Goal: Contribute content: Add original content to the website for others to see

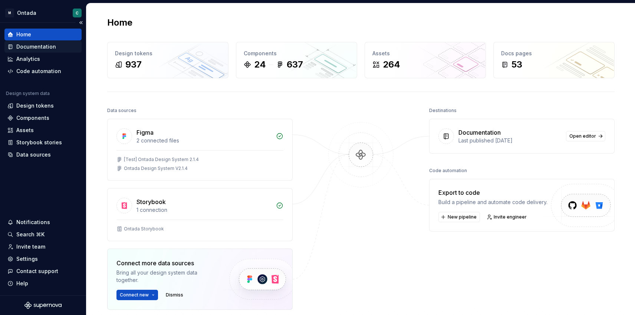
click at [29, 49] on div "Documentation" at bounding box center [36, 46] width 40 height 7
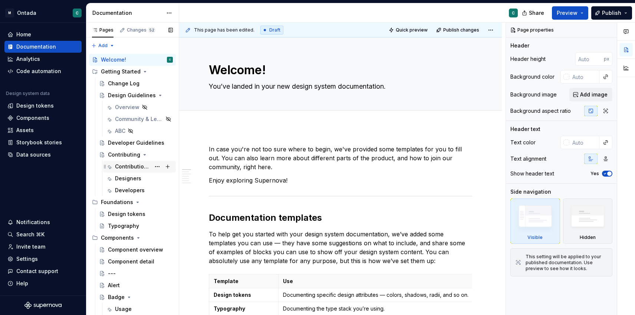
click at [125, 167] on div "Contribution Process" at bounding box center [133, 166] width 36 height 7
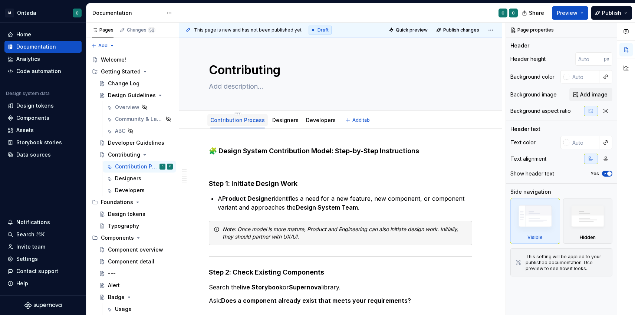
click at [251, 123] on div "Contribution Process" at bounding box center [237, 120] width 55 height 7
click at [249, 121] on link "Contribution Process" at bounding box center [237, 120] width 55 height 6
click at [314, 151] on strong "🧩 Design System Contribution Model: Step-by-Step Instructions" at bounding box center [314, 151] width 210 height 8
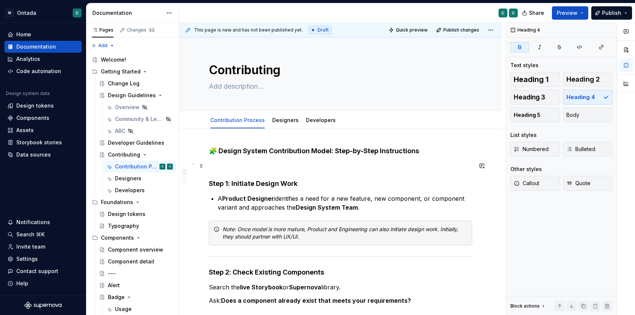
click at [250, 164] on h4 "Step 1: Initiate Design Work" at bounding box center [340, 174] width 263 height 27
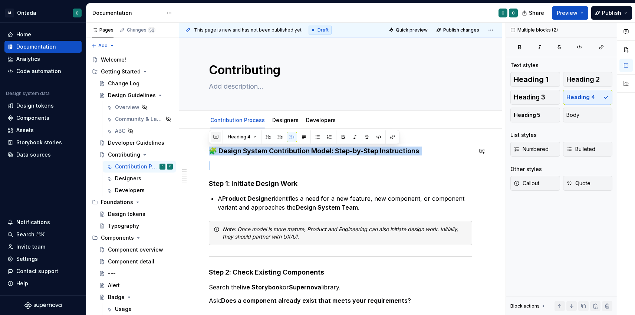
drag, startPoint x: 230, startPoint y: 164, endPoint x: 212, endPoint y: 140, distance: 29.7
click at [213, 170] on h4 "Step 1: Initiate Design Work" at bounding box center [340, 174] width 263 height 27
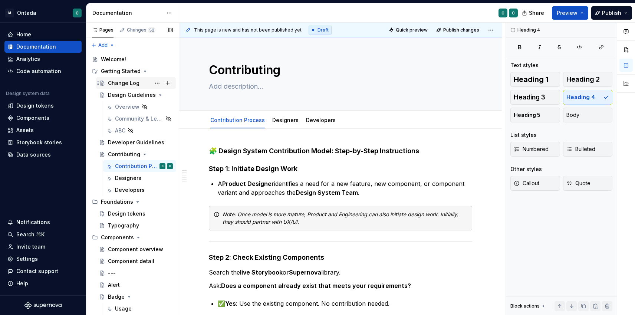
click at [117, 87] on div "Change Log" at bounding box center [140, 83] width 65 height 10
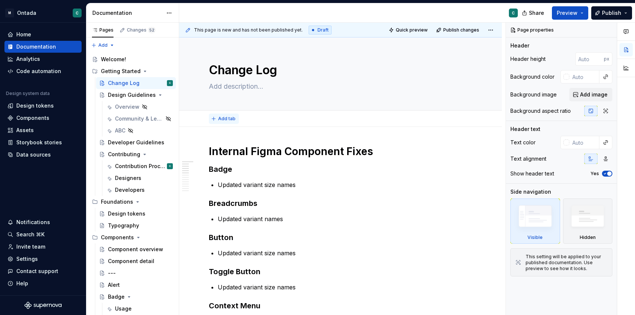
type textarea "*"
click at [214, 119] on button "Add tab" at bounding box center [224, 119] width 30 height 10
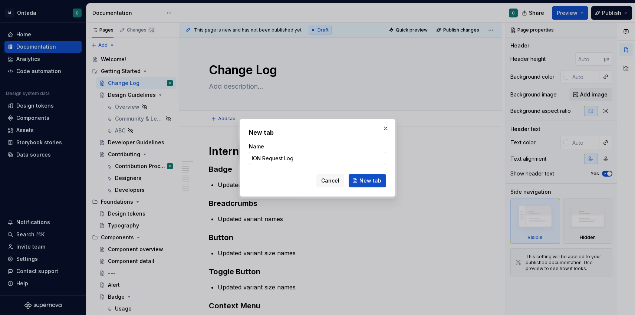
click at [256, 159] on input "ION Request Log" at bounding box center [317, 158] width 137 height 13
click at [268, 160] on input "Jira Request Log" at bounding box center [317, 158] width 137 height 13
click at [263, 157] on input "Jira Request Log" at bounding box center [317, 158] width 137 height 13
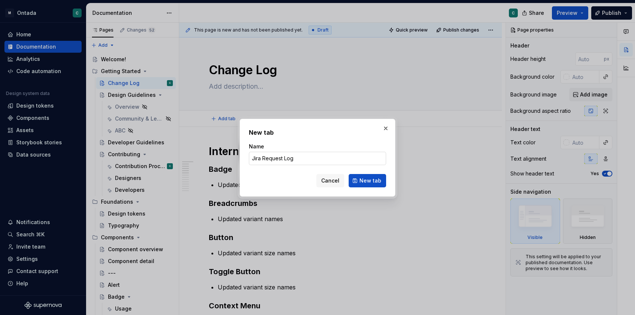
drag, startPoint x: 263, startPoint y: 158, endPoint x: 294, endPoint y: 158, distance: 31.2
click at [295, 158] on input "Jira Request Log" at bounding box center [317, 158] width 137 height 13
type input "Jira Tracking"
click at [377, 180] on span "New tab" at bounding box center [371, 180] width 22 height 7
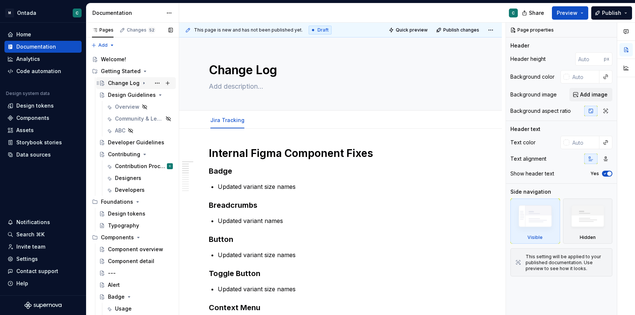
click at [145, 83] on icon "Page tree" at bounding box center [144, 83] width 6 height 6
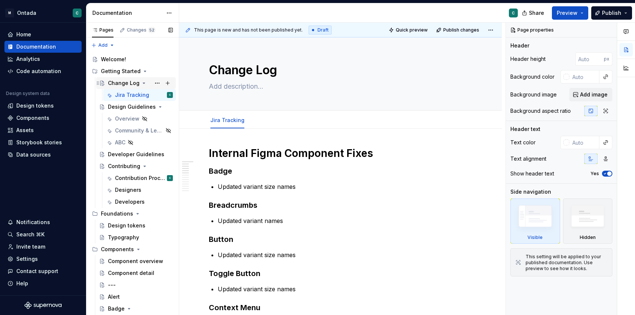
click at [114, 82] on div "Change Log" at bounding box center [124, 82] width 32 height 7
click at [167, 83] on button "Page tree" at bounding box center [168, 83] width 10 height 10
type textarea "*"
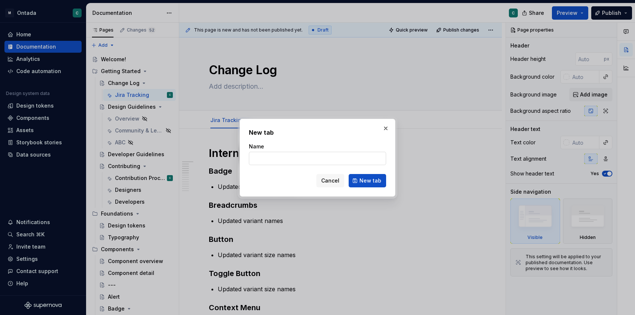
click at [282, 158] on input "Name" at bounding box center [317, 158] width 137 height 13
type input "Change Log"
click at [369, 181] on span "New tab" at bounding box center [371, 180] width 22 height 7
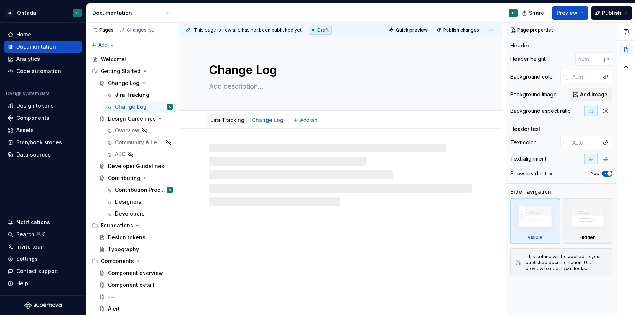
click at [237, 121] on link "Jira Tracking" at bounding box center [227, 120] width 34 height 6
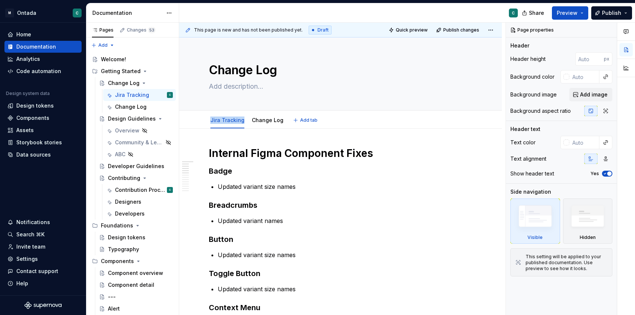
drag, startPoint x: 237, startPoint y: 121, endPoint x: 134, endPoint y: 95, distance: 106.5
click at [134, 95] on div "Pages Changes 53 Add Accessibility guide for tree Page tree. Navigate the tree …" at bounding box center [360, 171] width 549 height 296
click at [135, 96] on div "Jira Tracking" at bounding box center [132, 94] width 34 height 7
click at [155, 95] on button "Page tree" at bounding box center [157, 95] width 10 height 10
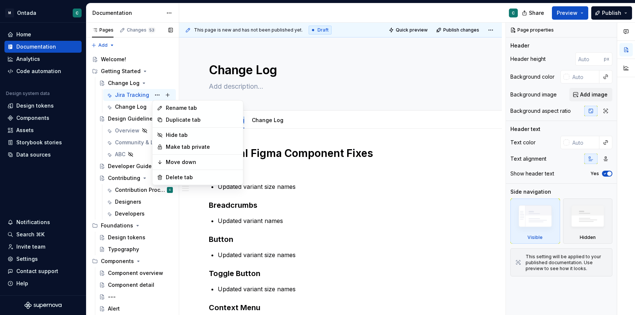
type textarea "*"
click at [169, 106] on div "Rename tab" at bounding box center [202, 107] width 73 height 7
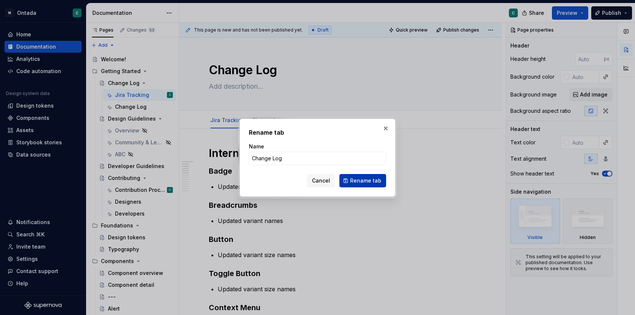
type input "Change Log"
click at [357, 183] on span "Rename tab" at bounding box center [365, 180] width 31 height 7
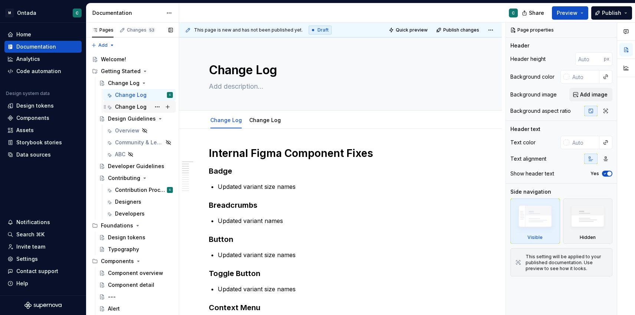
click at [142, 109] on div "Change Log" at bounding box center [131, 106] width 32 height 7
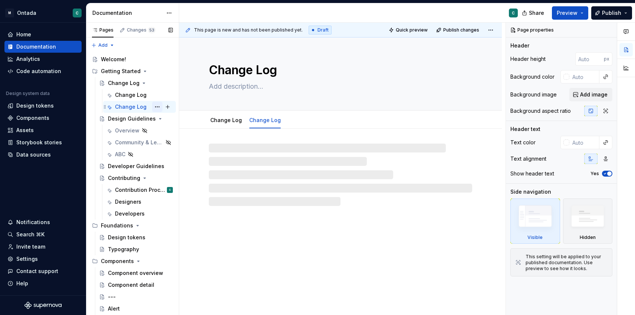
click at [158, 109] on button "Page tree" at bounding box center [157, 107] width 10 height 10
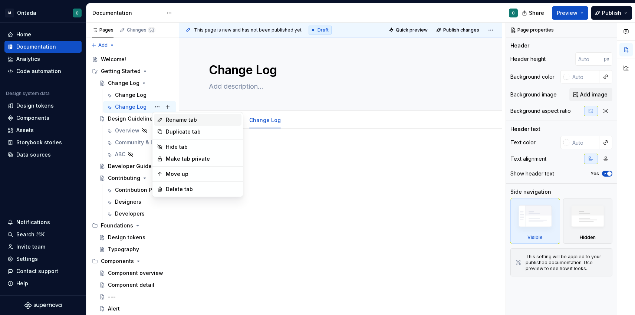
click at [181, 122] on div "Rename tab" at bounding box center [202, 119] width 73 height 7
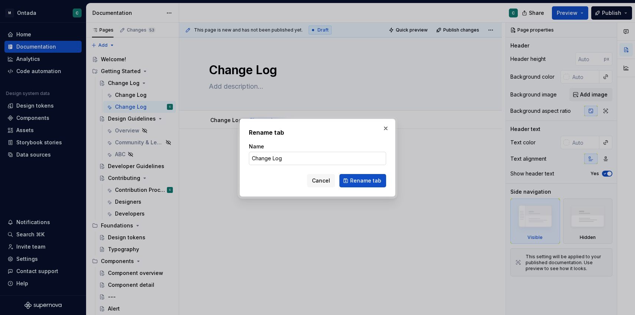
type textarea "*"
type input "J"
type input "Planned/Proposed Changes"
click at [363, 183] on span "Rename tab" at bounding box center [365, 180] width 31 height 7
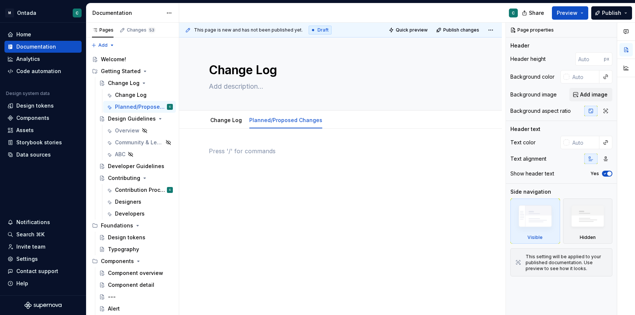
click at [269, 153] on p at bounding box center [340, 151] width 263 height 9
click at [248, 152] on p at bounding box center [340, 151] width 263 height 9
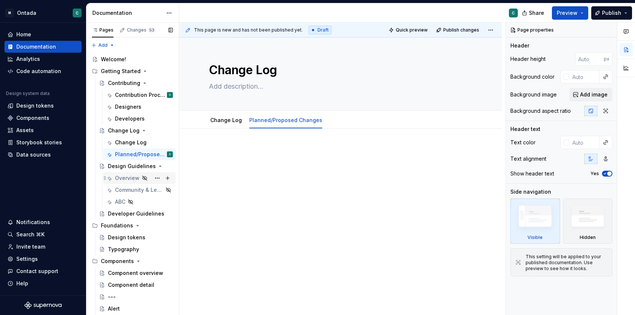
click at [121, 180] on div "Overview" at bounding box center [127, 177] width 24 height 7
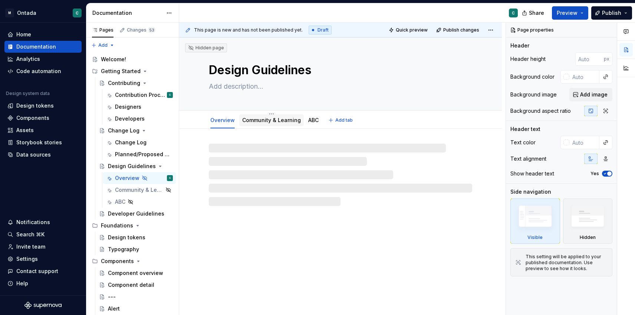
click at [284, 122] on link "Community & Learning" at bounding box center [271, 120] width 59 height 6
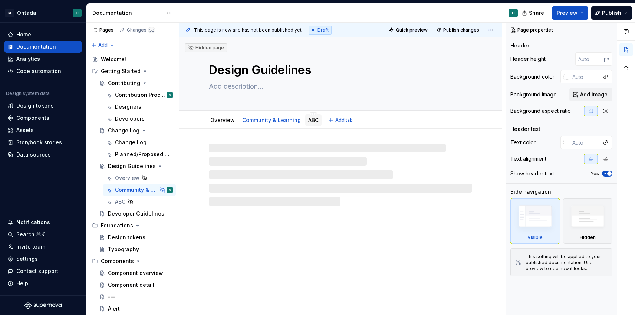
click at [314, 122] on link "ABC" at bounding box center [313, 120] width 10 height 6
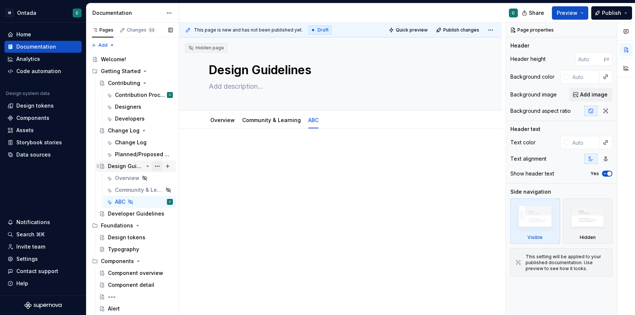
click at [157, 166] on button "Page tree" at bounding box center [157, 166] width 10 height 10
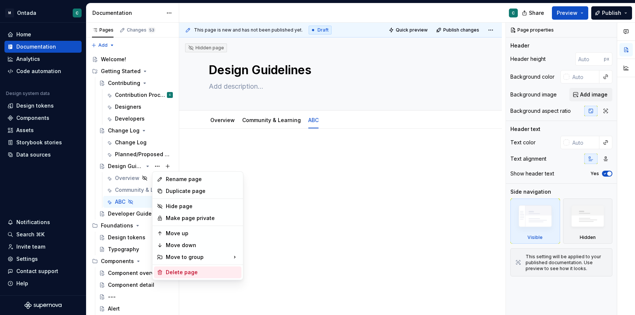
click at [173, 273] on div "Delete page" at bounding box center [202, 272] width 73 height 7
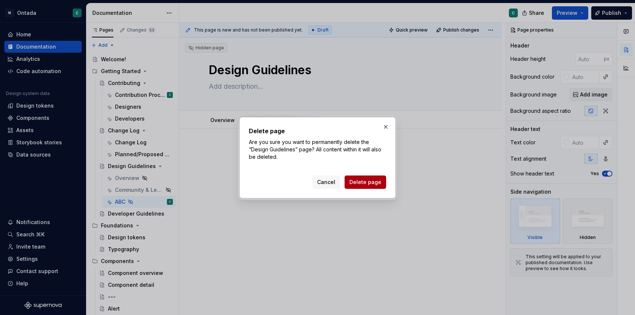
click at [368, 180] on span "Delete page" at bounding box center [366, 181] width 32 height 7
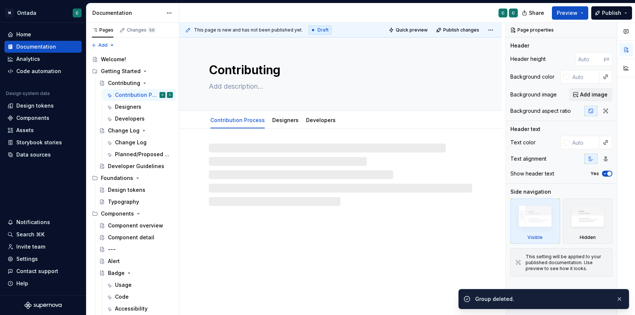
click at [123, 165] on div "Pages Changes 50 Add Accessibility guide for tree Page tree. Navigate the tree …" at bounding box center [132, 171] width 93 height 296
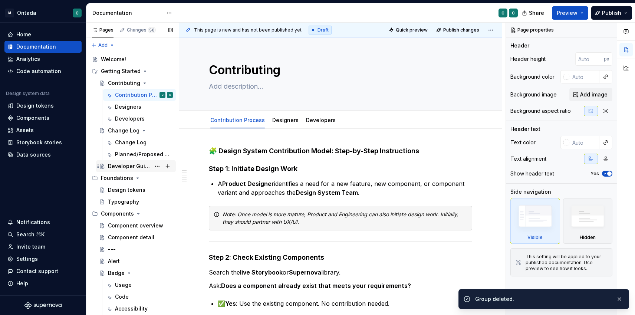
click at [122, 166] on div "Developer Guidelines" at bounding box center [129, 166] width 43 height 7
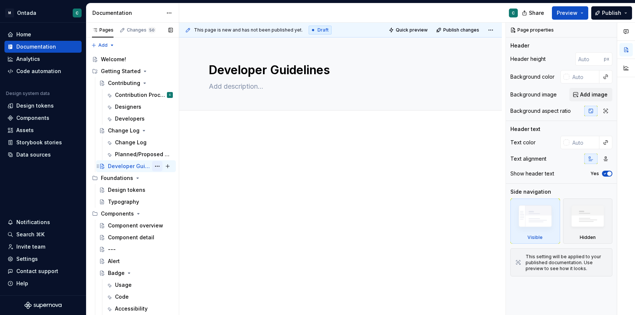
click at [157, 167] on button "Page tree" at bounding box center [157, 166] width 10 height 10
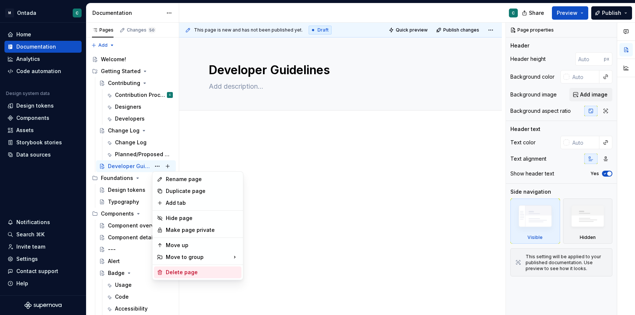
click at [169, 271] on div "Delete page" at bounding box center [202, 272] width 73 height 7
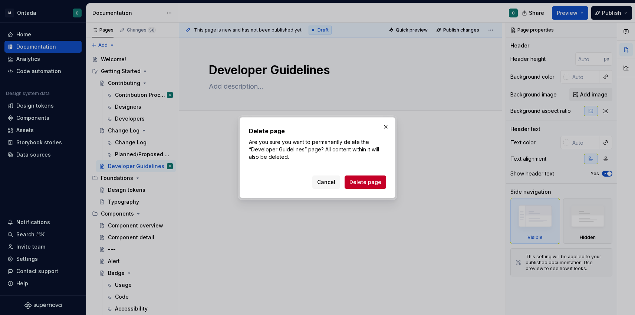
click at [364, 189] on div "Delete page Are you sure you want to permanently delete the “Developer Guidelin…" at bounding box center [318, 157] width 156 height 81
click at [365, 187] on button "Delete page" at bounding box center [366, 182] width 42 height 13
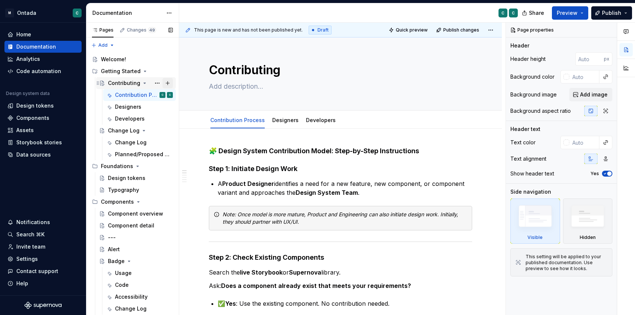
click at [170, 83] on button "Page tree" at bounding box center [168, 83] width 10 height 10
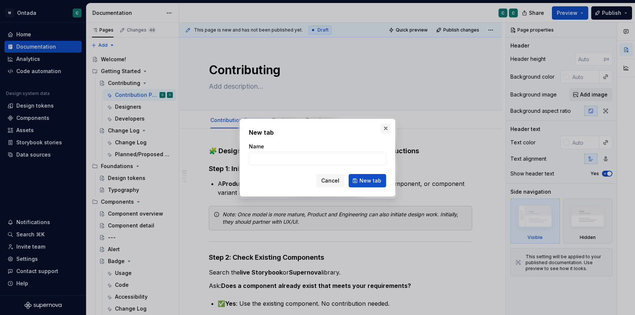
click at [384, 128] on button "button" at bounding box center [386, 128] width 10 height 10
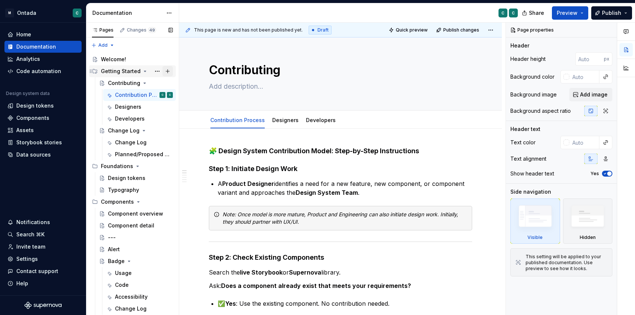
click at [168, 71] on button "Page tree" at bounding box center [168, 71] width 10 height 10
type textarea "*"
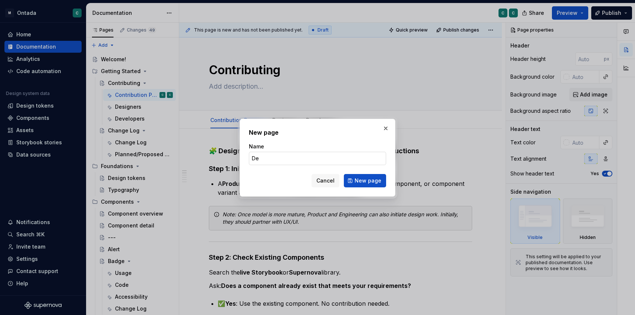
type input "D"
type input "Ontada Design System Overview"
type textarea "*"
type input "Ontada Design System Overview"
click at [369, 184] on span "New page" at bounding box center [368, 180] width 27 height 7
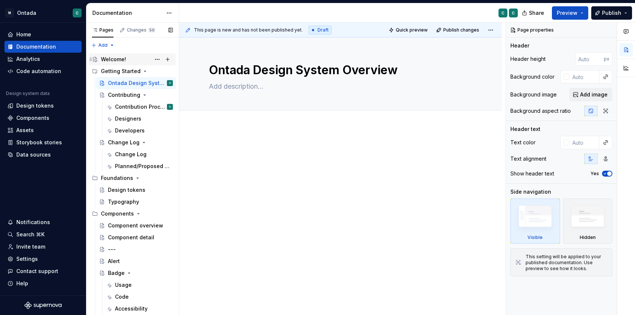
click at [118, 62] on div "Welcome!" at bounding box center [113, 59] width 25 height 7
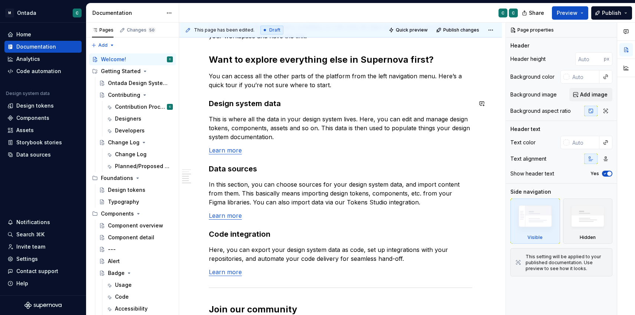
scroll to position [495, 0]
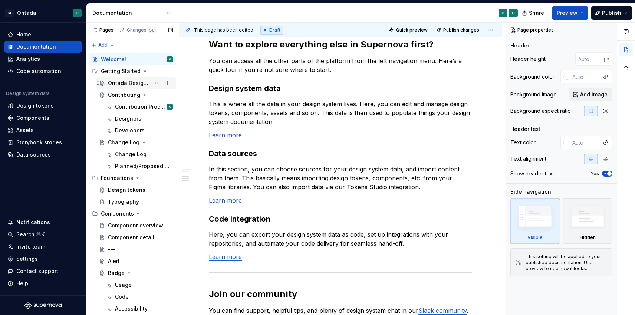
click at [117, 84] on div "Ontada Design System Overview" at bounding box center [129, 82] width 43 height 7
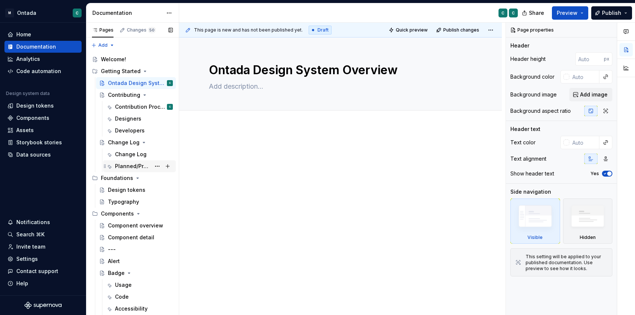
click at [125, 168] on div "Planned/Proposed Changes" at bounding box center [133, 166] width 36 height 7
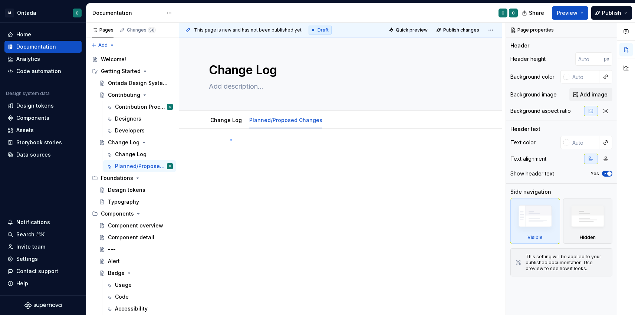
click at [230, 140] on div "This page is new and has not been published yet. Draft Quick preview Publish ch…" at bounding box center [342, 169] width 327 height 293
click at [222, 158] on div at bounding box center [340, 161] width 263 height 28
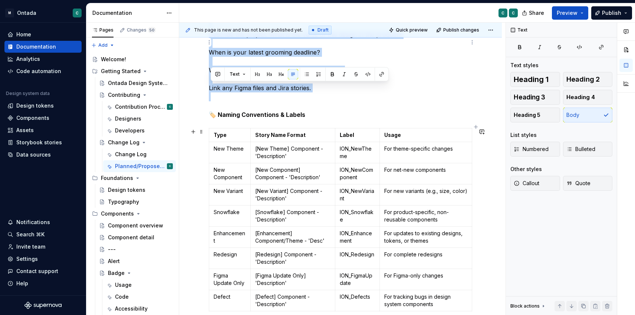
scroll to position [1083, 0]
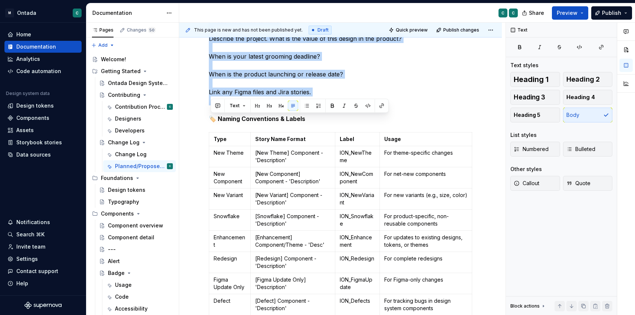
drag, startPoint x: 213, startPoint y: 82, endPoint x: 379, endPoint y: 93, distance: 166.6
click at [530, 184] on span "Callout" at bounding box center [527, 183] width 26 height 7
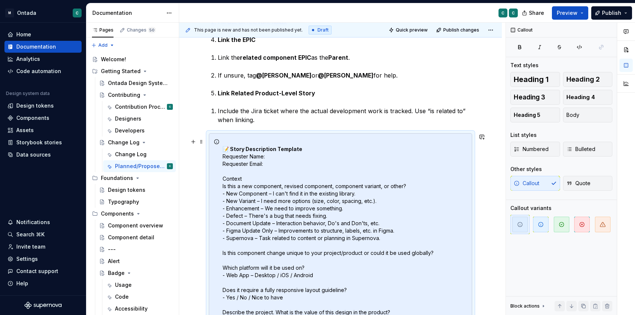
scroll to position [776, 0]
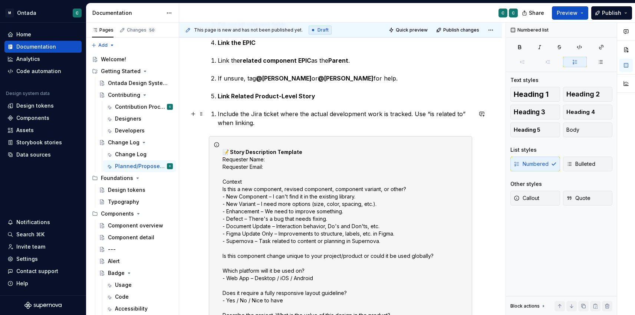
click at [301, 116] on p "Include the Jira ticket where the actual development work is tracked. Use “is r…" at bounding box center [345, 118] width 255 height 18
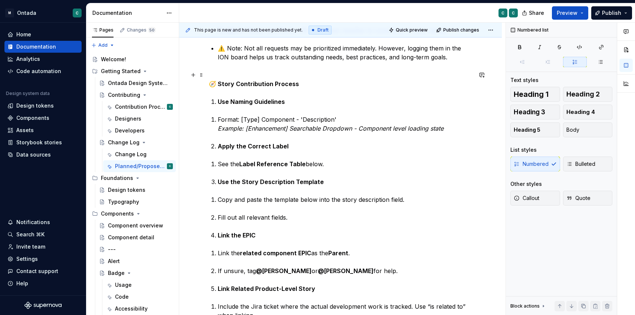
scroll to position [536, 0]
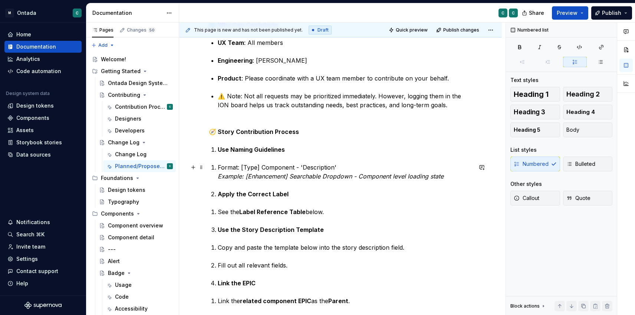
click at [218, 166] on li "Format: [Type] Component - 'Description' Example: [Enhancement] Searchable Drop…" at bounding box center [345, 172] width 255 height 18
click at [577, 166] on span "Bulleted" at bounding box center [581, 163] width 29 height 7
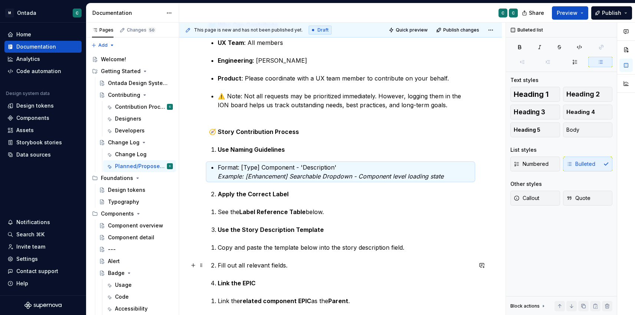
scroll to position [613, 0]
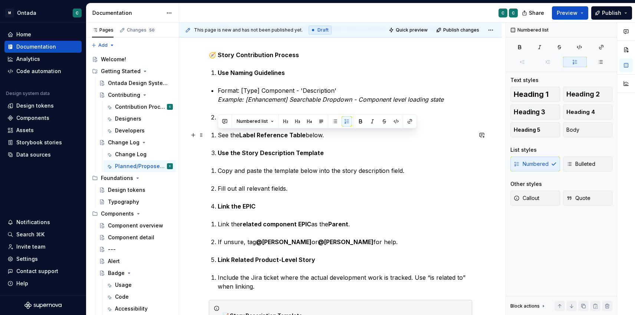
drag, startPoint x: 218, startPoint y: 135, endPoint x: 340, endPoint y: 135, distance: 121.7
click at [340, 135] on p "See the Label Reference Table below." at bounding box center [345, 135] width 255 height 9
click at [588, 162] on span "Bulleted" at bounding box center [581, 163] width 29 height 7
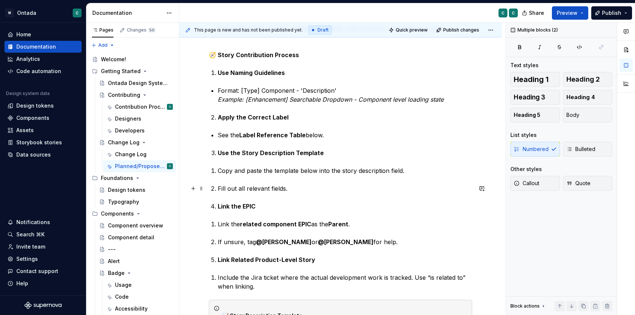
drag, startPoint x: 216, startPoint y: 170, endPoint x: 307, endPoint y: 189, distance: 92.6
click at [307, 189] on div "🛠️ ION Jira Board Contribution Guidelines https://[DOMAIN_NAME]/jira/software/c…" at bounding box center [340, 204] width 263 height 1340
click at [584, 150] on span "Bulleted" at bounding box center [581, 148] width 29 height 7
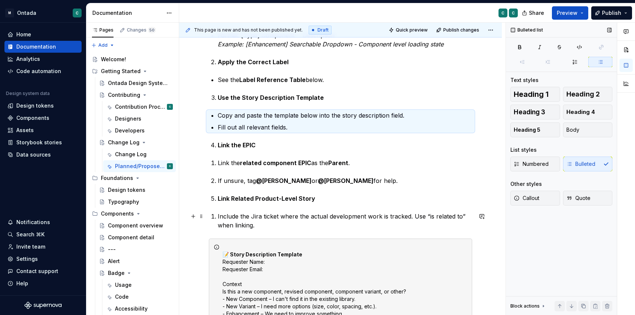
scroll to position [669, 0]
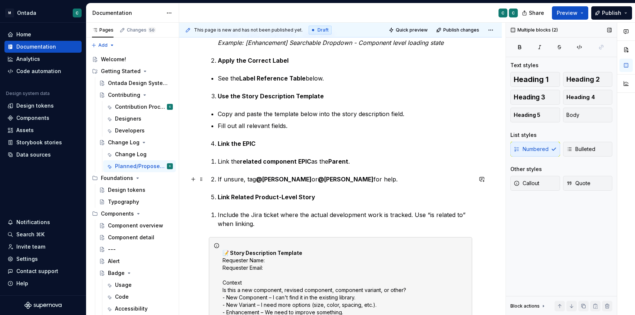
drag, startPoint x: 217, startPoint y: 160, endPoint x: 370, endPoint y: 179, distance: 154.4
click at [370, 179] on div "🛠️ ION Jira Board Contribution Guidelines https://[DOMAIN_NAME]/jira/software/c…" at bounding box center [340, 144] width 263 height 1334
click at [592, 147] on span "Bulleted" at bounding box center [581, 148] width 29 height 7
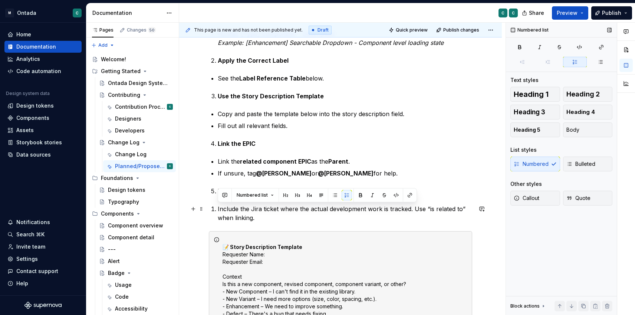
drag, startPoint x: 218, startPoint y: 209, endPoint x: 278, endPoint y: 216, distance: 60.5
click at [278, 216] on p "Include the Jira ticket where the actual development work is tracked. Use “is r…" at bounding box center [345, 213] width 255 height 18
click at [579, 167] on span "Bulleted" at bounding box center [581, 163] width 29 height 7
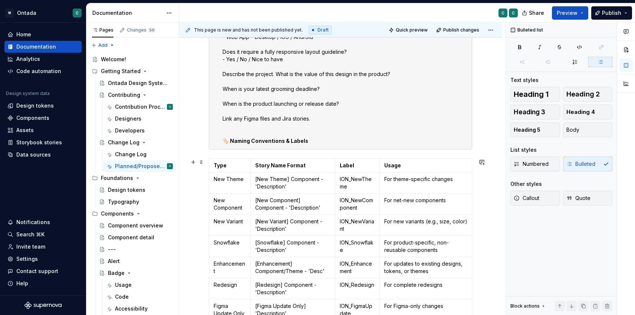
scroll to position [1004, 0]
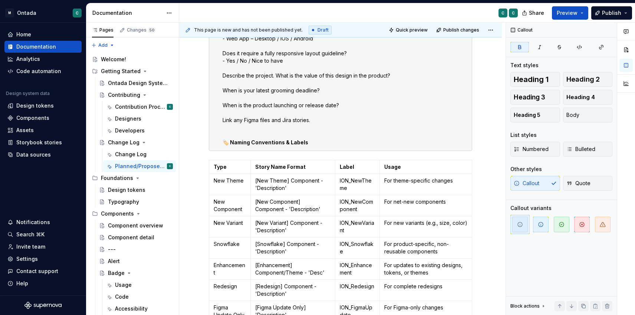
click at [286, 141] on strong "🏷️ Naming Conventions & Labels" at bounding box center [266, 142] width 86 height 6
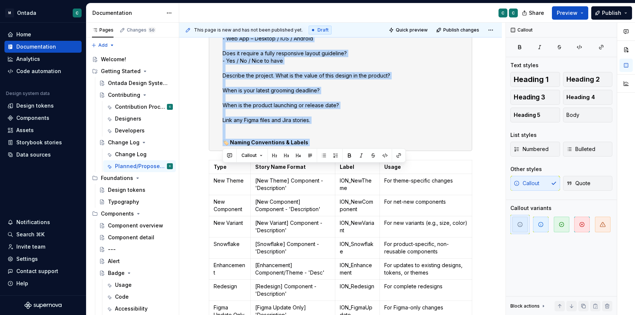
click at [286, 141] on strong "🏷️ Naming Conventions & Labels" at bounding box center [266, 142] width 86 height 6
drag, startPoint x: 291, startPoint y: 142, endPoint x: 298, endPoint y: 142, distance: 7.1
click at [291, 142] on strong "🏷️ Naming Conventions & Labels" at bounding box center [266, 142] width 86 height 6
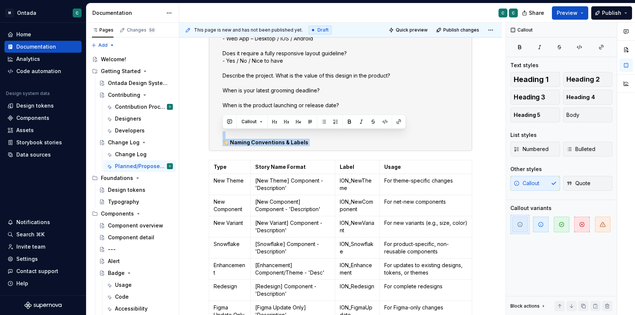
drag, startPoint x: 309, startPoint y: 142, endPoint x: 202, endPoint y: 134, distance: 106.9
copy div "🏷️ Naming Conventions & Labels"
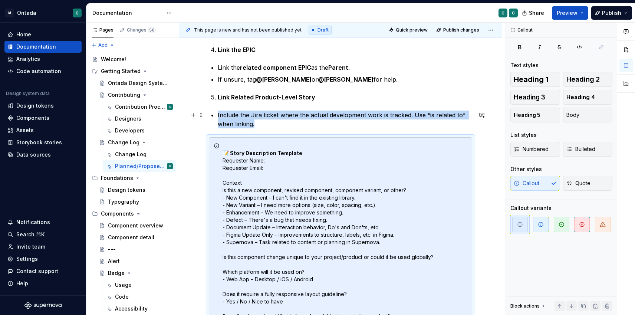
scroll to position [718, 0]
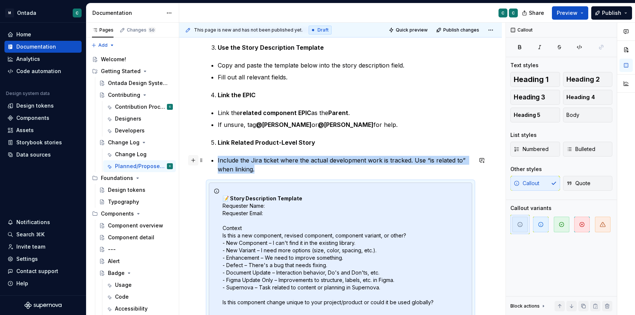
click at [192, 161] on button "button" at bounding box center [193, 160] width 10 height 10
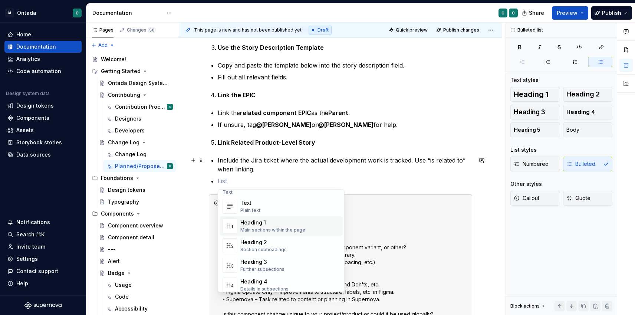
scroll to position [33, 0]
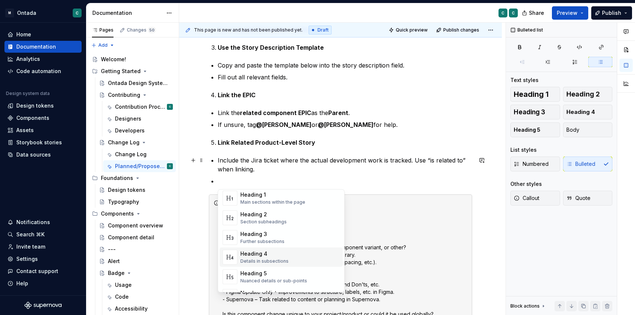
click at [255, 258] on div "Heading 4 Details in subsections" at bounding box center [264, 257] width 48 height 14
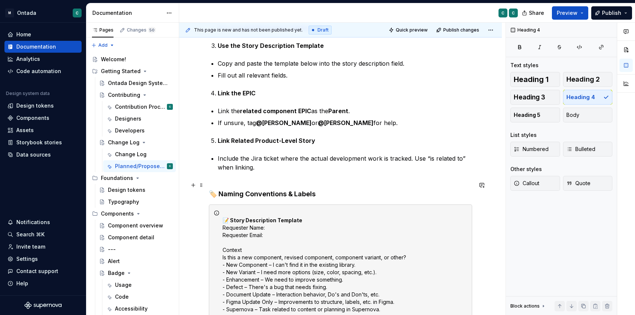
click at [234, 181] on h4 "🏷️ Naming Conventions & Labels" at bounding box center [340, 190] width 263 height 18
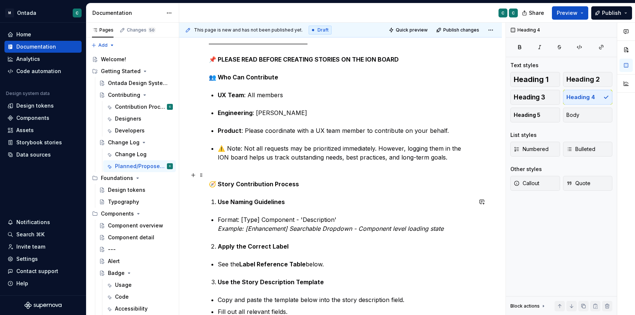
scroll to position [481, 0]
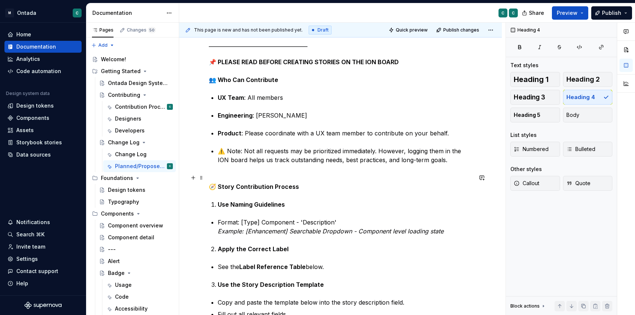
click at [226, 185] on strong "🧭 Story Contribution Process" at bounding box center [254, 186] width 90 height 7
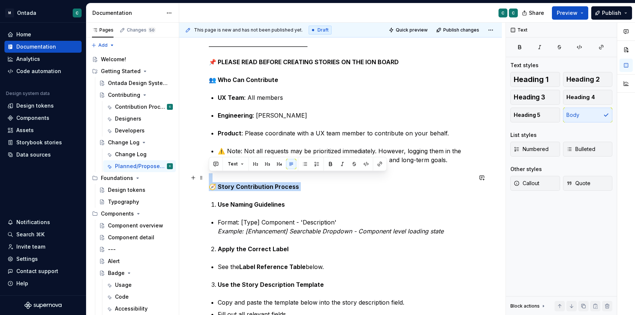
drag, startPoint x: 226, startPoint y: 185, endPoint x: 230, endPoint y: 184, distance: 4.9
click at [226, 185] on strong "🧭 Story Contribution Process" at bounding box center [254, 186] width 90 height 7
click at [603, 93] on button "Heading 4" at bounding box center [588, 97] width 50 height 15
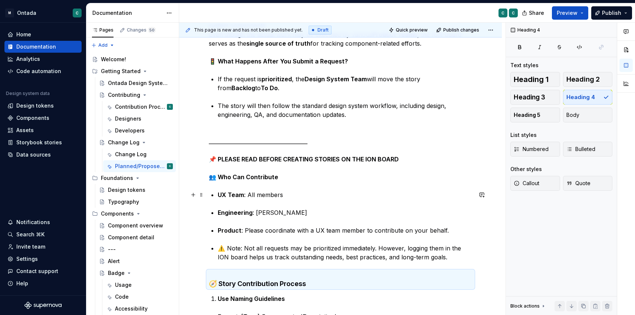
scroll to position [353, 0]
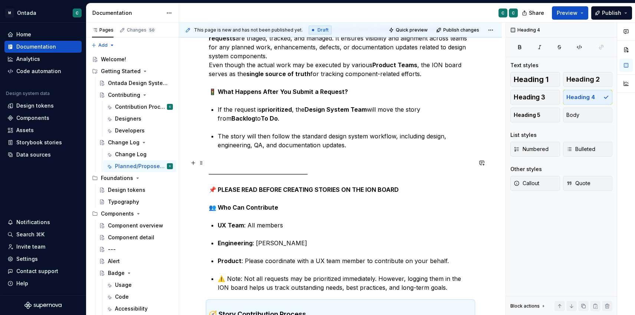
click at [237, 181] on p "______________________________________ 📌 PLEASE READ BEFORE CREATING STORIES ON…" at bounding box center [340, 184] width 263 height 53
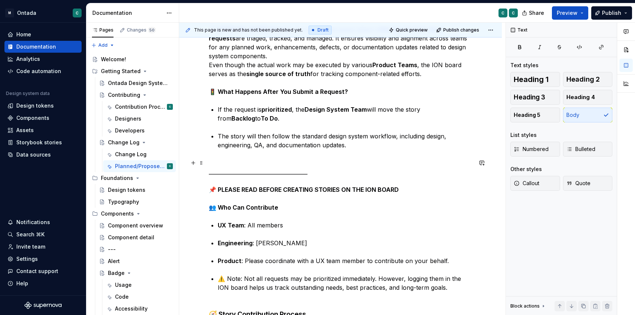
click at [239, 190] on strong "📌 PLEASE READ BEFORE CREATING STORIES ON THE ION BOARD" at bounding box center [304, 189] width 190 height 7
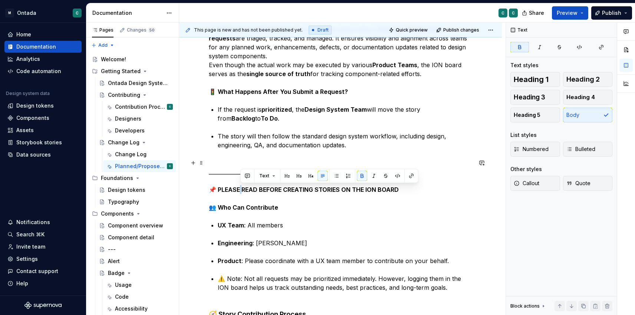
click at [239, 190] on strong "📌 PLEASE READ BEFORE CREATING STORIES ON THE ION BOARD" at bounding box center [304, 189] width 190 height 7
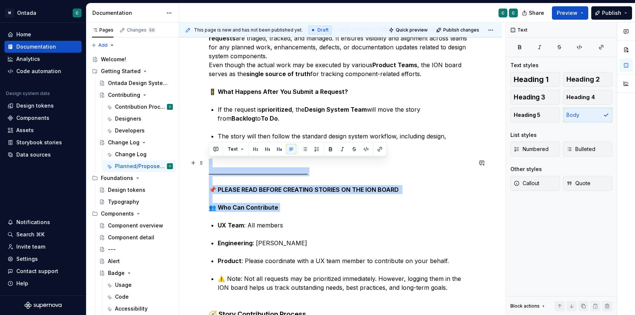
click at [239, 190] on strong "📌 PLEASE READ BEFORE CREATING STORIES ON THE ION BOARD" at bounding box center [304, 189] width 190 height 7
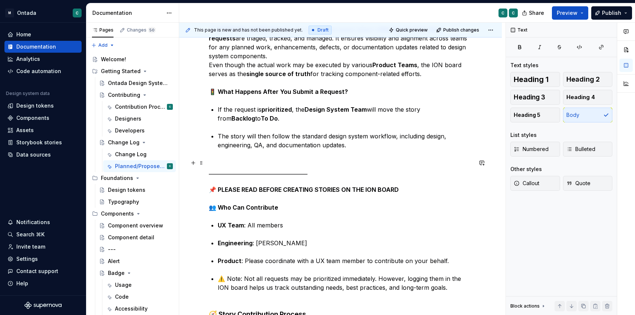
drag, startPoint x: 351, startPoint y: 197, endPoint x: 360, endPoint y: 195, distance: 8.8
click at [353, 197] on p "______________________________________ 📌 PLEASE READ BEFORE CREATING STORIES ON…" at bounding box center [340, 184] width 263 height 53
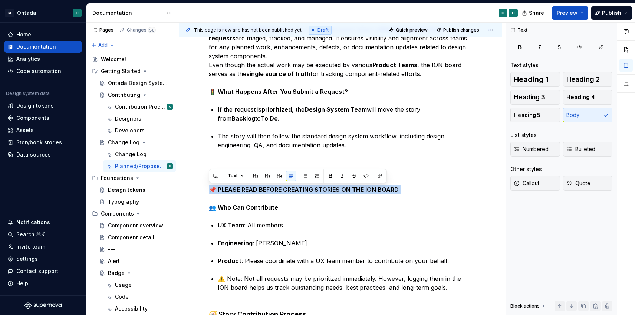
drag, startPoint x: 406, startPoint y: 189, endPoint x: 271, endPoint y: 170, distance: 136.8
click at [175, 189] on div "Pages Changes 50 Add Accessibility guide for tree Page tree. Navigate the tree …" at bounding box center [360, 171] width 549 height 296
click at [530, 97] on span "Heading 3" at bounding box center [530, 97] width 32 height 7
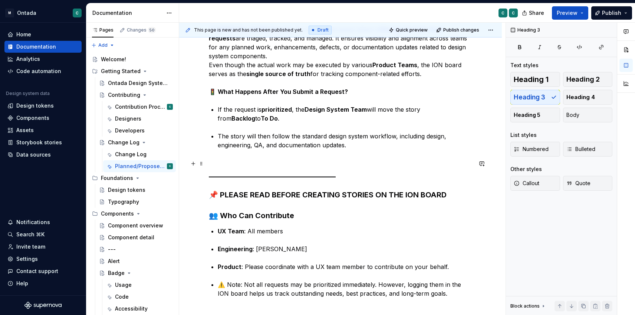
click at [308, 215] on h3 "______________________________________ 📌 PLEASE READ BEFORE CREATING STORIES ON…" at bounding box center [340, 189] width 263 height 62
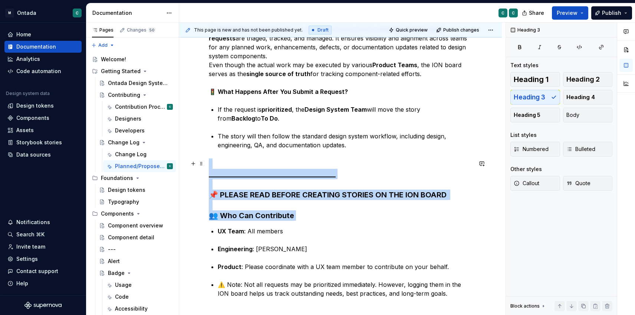
click at [307, 219] on h3 "______________________________________ 📌 PLEASE READ BEFORE CREATING STORIES ON…" at bounding box center [340, 189] width 263 height 62
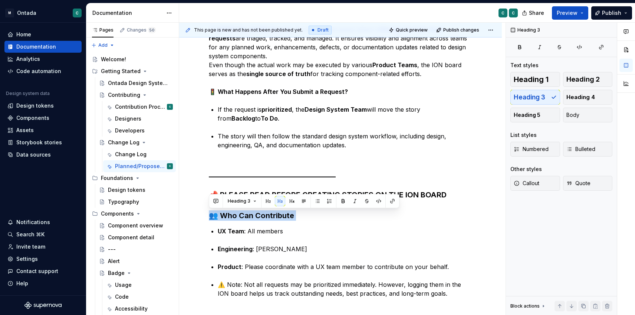
drag, startPoint x: 302, startPoint y: 217, endPoint x: 188, endPoint y: 212, distance: 113.7
click at [171, 216] on div "Pages Changes 50 Add Accessibility guide for tree Page tree. Navigate the tree …" at bounding box center [360, 171] width 549 height 296
click at [590, 95] on span "Heading 4" at bounding box center [581, 97] width 29 height 7
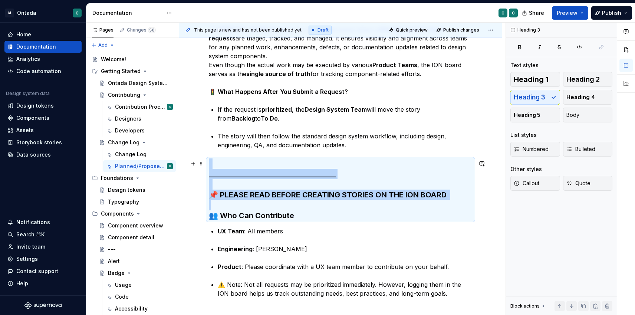
drag, startPoint x: 396, startPoint y: 206, endPoint x: 435, endPoint y: 196, distance: 40.3
click at [398, 206] on h3 "______________________________________ 📌 PLEASE READ BEFORE CREATING STORIES ON…" at bounding box center [340, 189] width 263 height 62
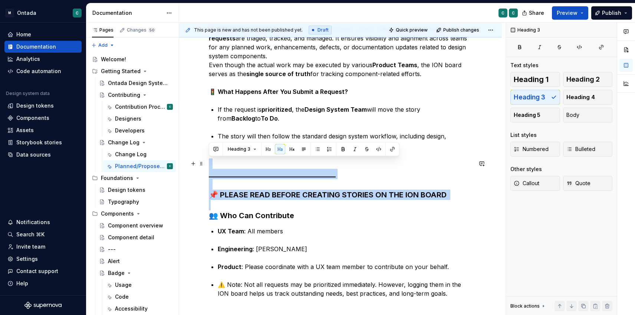
click at [459, 194] on h3 "______________________________________ 📌 PLEASE READ BEFORE CREATING STORIES ON…" at bounding box center [340, 189] width 263 height 62
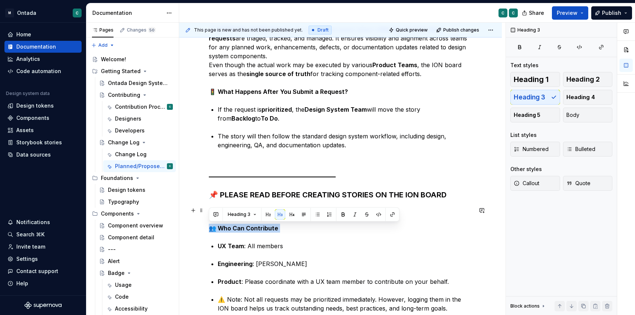
drag, startPoint x: 258, startPoint y: 228, endPoint x: 323, endPoint y: 164, distance: 91.1
click at [586, 99] on span "Heading 4" at bounding box center [581, 97] width 29 height 7
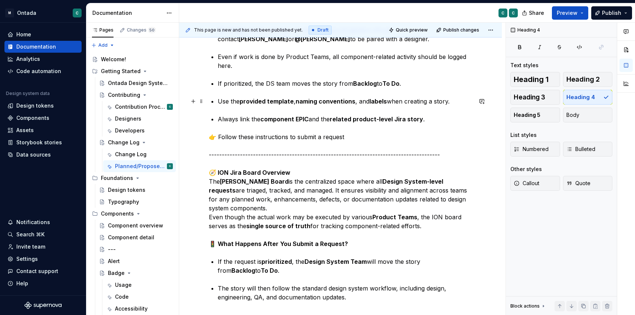
scroll to position [198, 0]
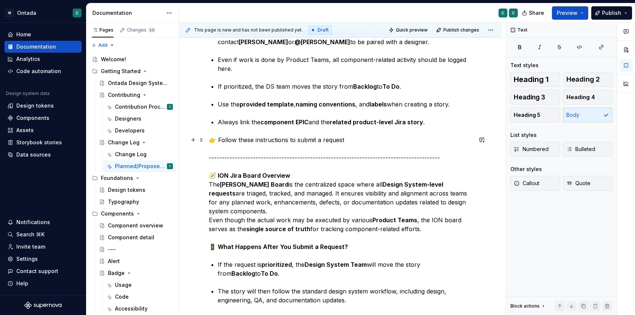
click at [292, 175] on p "👉 Follow these instructions to submit a request -------------------------------…" at bounding box center [340, 193] width 263 height 116
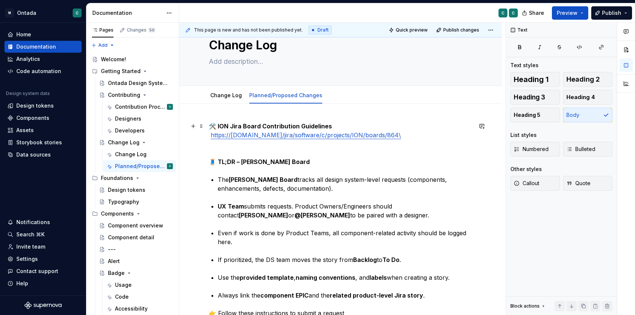
scroll to position [20, 0]
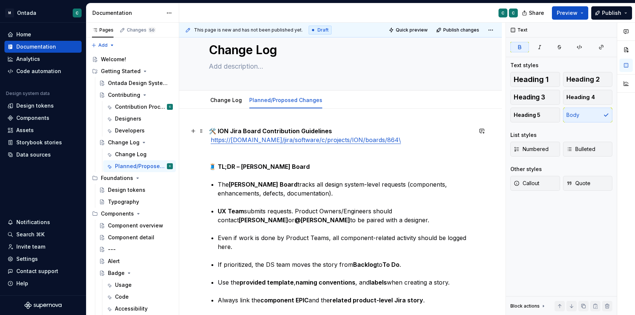
click at [266, 127] on strong "🛠️ ION Jira Board Contribution Guidelines" at bounding box center [270, 130] width 123 height 7
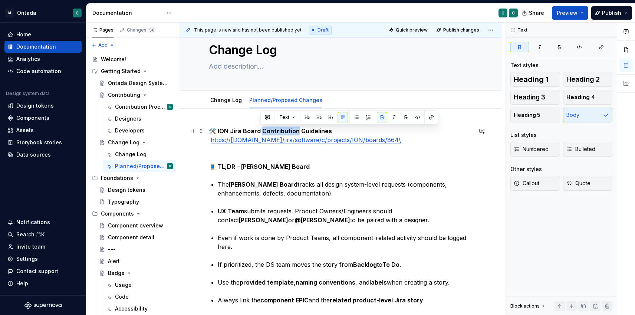
click at [266, 127] on strong "🛠️ ION Jira Board Contribution Guidelines" at bounding box center [270, 130] width 123 height 7
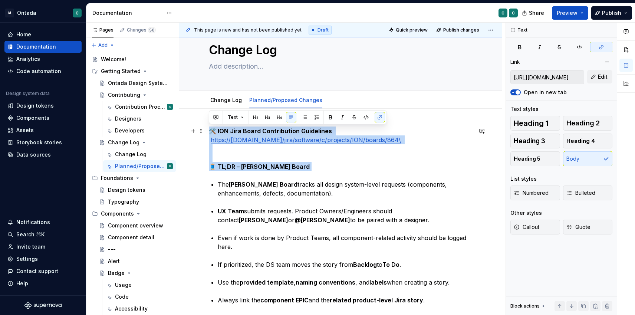
click at [266, 128] on strong "🛠️ ION Jira Board Contribution Guidelines" at bounding box center [270, 130] width 123 height 7
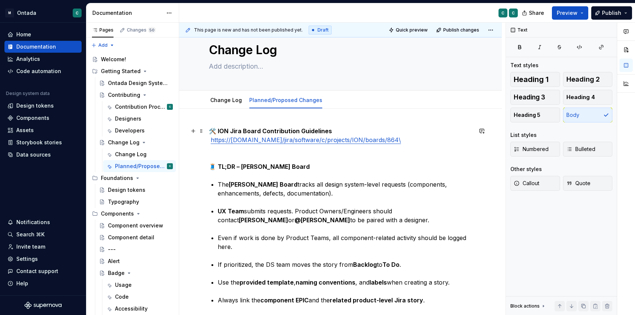
drag, startPoint x: 365, startPoint y: 132, endPoint x: 334, endPoint y: 132, distance: 31.2
click at [364, 132] on p "🛠️ ION Jira Board Contribution Guidelines https://[DOMAIN_NAME]/jira/software/c…" at bounding box center [340, 149] width 263 height 45
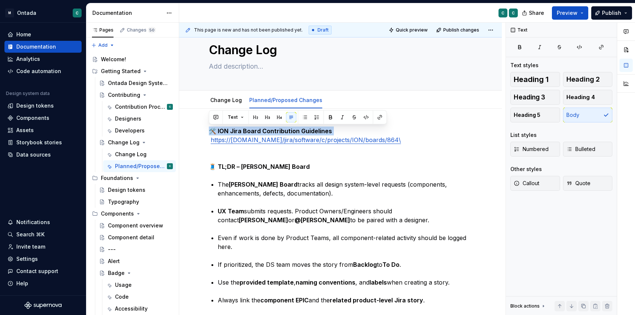
drag, startPoint x: 334, startPoint y: 132, endPoint x: 295, endPoint y: 109, distance: 45.4
click at [156, 125] on div "Pages Changes 50 Add Accessibility guide for tree Page tree. Navigate the tree …" at bounding box center [360, 171] width 549 height 296
type textarea "*"
click at [528, 82] on span "Heading 1" at bounding box center [531, 79] width 35 height 7
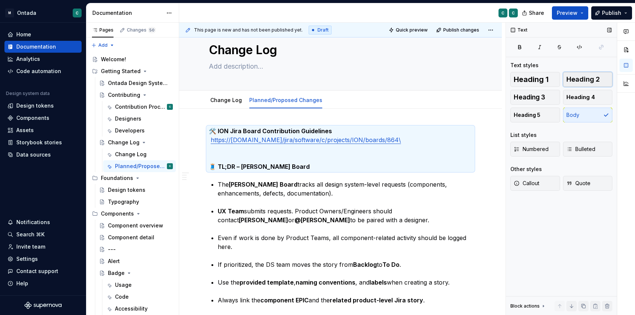
click at [586, 81] on span "Heading 2" at bounding box center [583, 79] width 33 height 7
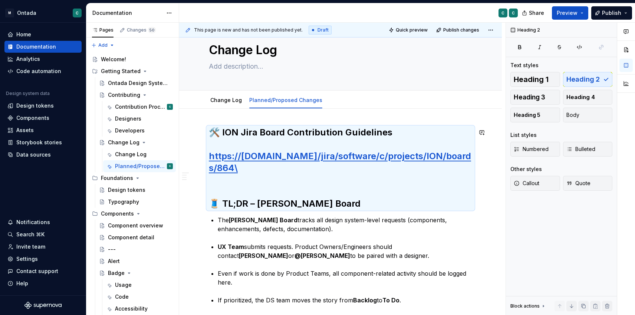
click at [364, 134] on strong "🛠️ ION Jira Board Contribution Guidelines" at bounding box center [301, 132] width 184 height 11
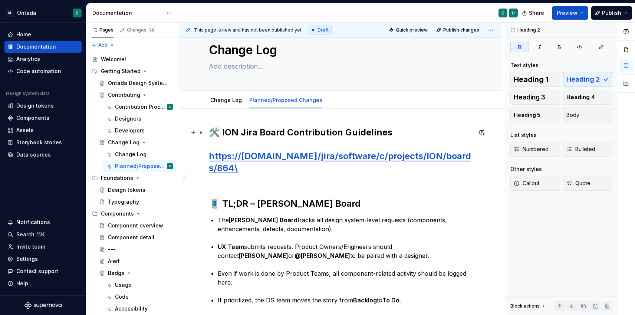
drag, startPoint x: 381, startPoint y: 134, endPoint x: 276, endPoint y: 188, distance: 118.2
click at [381, 134] on strong "🛠️ ION Jira Board Contribution Guidelines" at bounding box center [301, 132] width 184 height 11
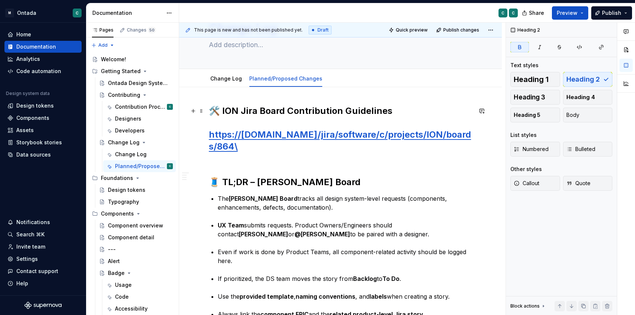
scroll to position [37, 0]
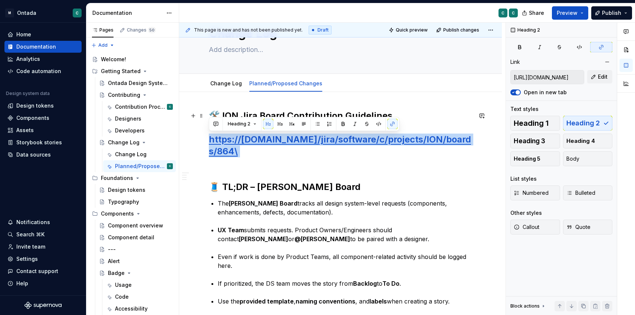
drag, startPoint x: 249, startPoint y: 151, endPoint x: 189, endPoint y: 138, distance: 62.2
copy h2 "https://[DOMAIN_NAME]/jira/software/c/projects/ION/boards/864\"
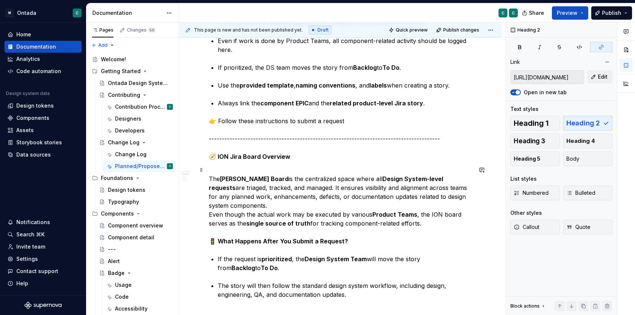
scroll to position [253, 0]
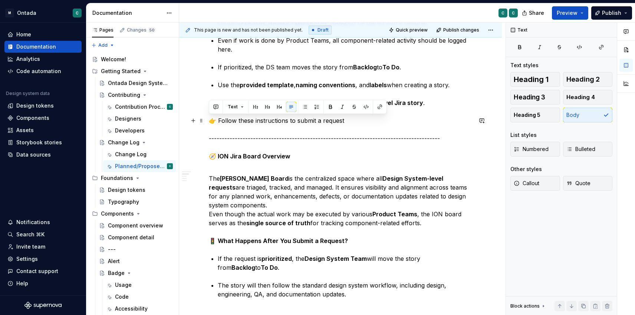
drag, startPoint x: 353, startPoint y: 122, endPoint x: 206, endPoint y: 118, distance: 147.4
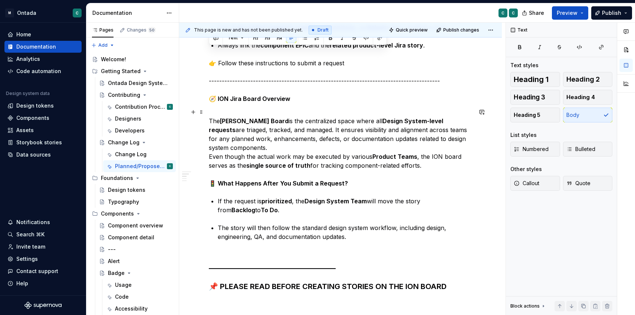
scroll to position [327, 0]
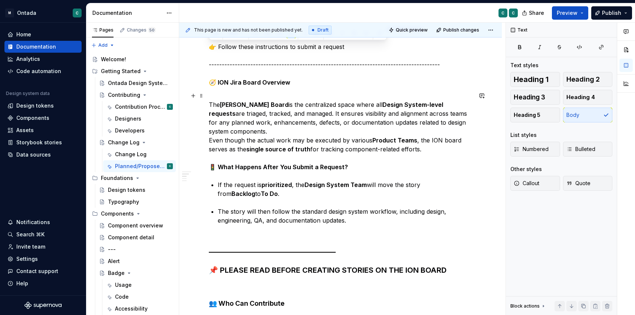
click at [259, 136] on p "The ION Jira Board is the centralized space where all Design System-level reque…" at bounding box center [340, 131] width 263 height 80
click at [254, 130] on p "The ION Jira Board is the centralized space where all Design System-level reque…" at bounding box center [340, 131] width 263 height 80
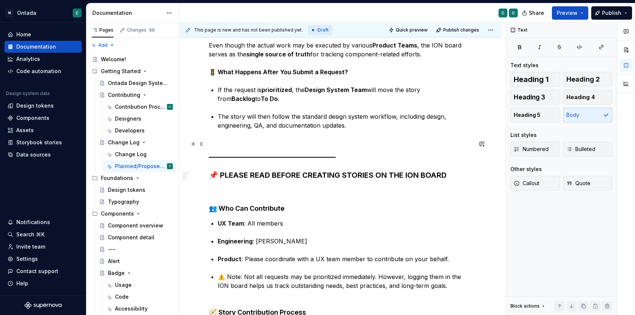
scroll to position [436, 0]
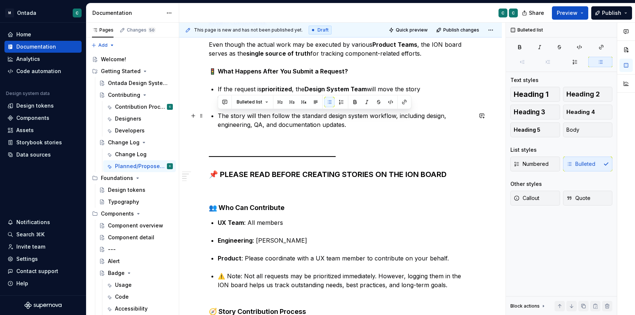
drag, startPoint x: 340, startPoint y: 124, endPoint x: 223, endPoint y: 111, distance: 117.3
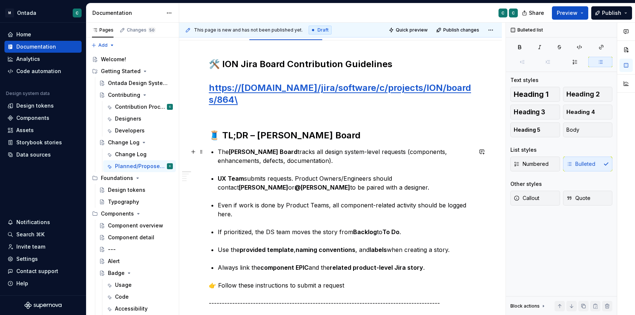
scroll to position [74, 0]
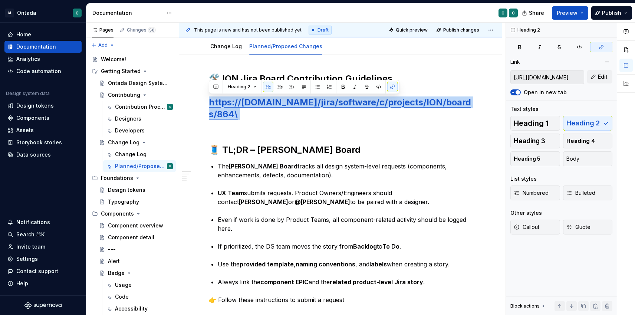
drag, startPoint x: 258, startPoint y: 117, endPoint x: 184, endPoint y: 105, distance: 74.8
click at [179, 103] on div "Pages Changes 50 Add Accessibility guide for tree Page tree. Navigate the tree …" at bounding box center [360, 171] width 549 height 296
copy h2 "https://[DOMAIN_NAME]/jira/software/c/projects/ION/boards/864\"
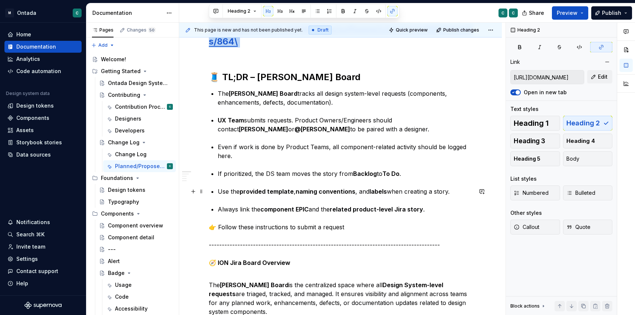
scroll to position [235, 0]
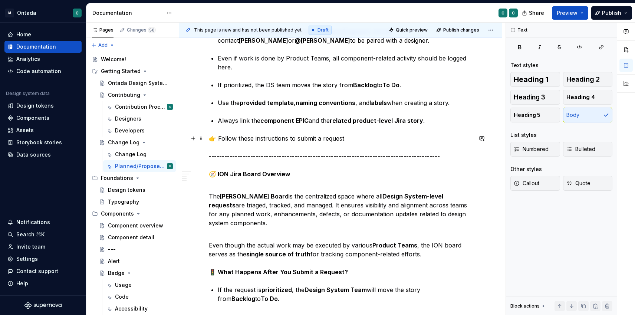
click at [305, 171] on p "👉 Follow these instructions to submit a request -------------------------------…" at bounding box center [340, 156] width 263 height 45
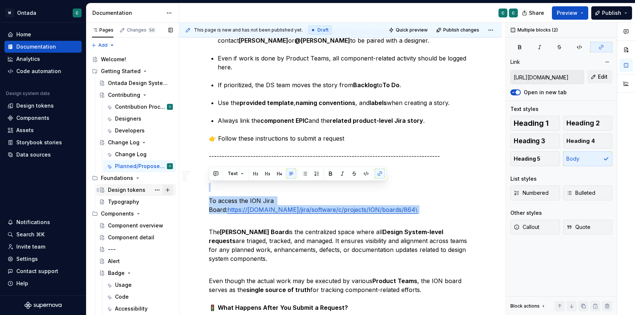
drag, startPoint x: 410, startPoint y: 207, endPoint x: 171, endPoint y: 191, distance: 239.5
click at [171, 191] on div "Pages Changes 50 Add Accessibility guide for tree Page tree. Navigate the tree …" at bounding box center [360, 171] width 549 height 296
click at [538, 225] on span "Callout" at bounding box center [527, 226] width 26 height 7
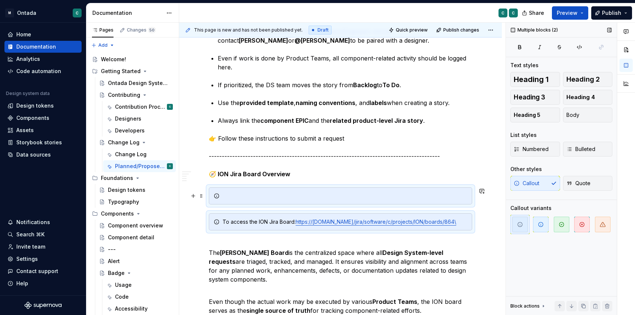
click at [334, 202] on div at bounding box center [340, 195] width 263 height 17
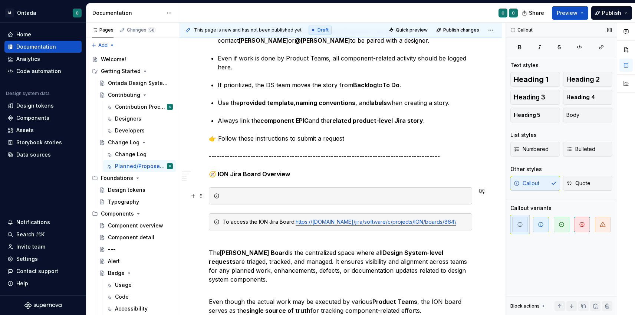
drag, startPoint x: 210, startPoint y: 207, endPoint x: 211, endPoint y: 203, distance: 4.2
click at [212, 197] on div at bounding box center [340, 195] width 263 height 17
click at [202, 196] on span at bounding box center [202, 196] width 6 height 10
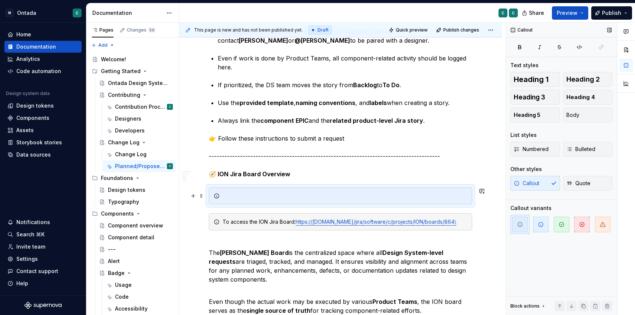
click at [330, 187] on div at bounding box center [340, 195] width 263 height 17
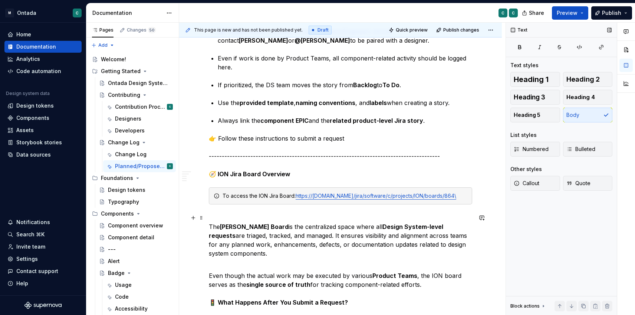
click at [269, 215] on p "The ION Jira Board is the centralized space where all Design System-level reque…" at bounding box center [340, 235] width 263 height 45
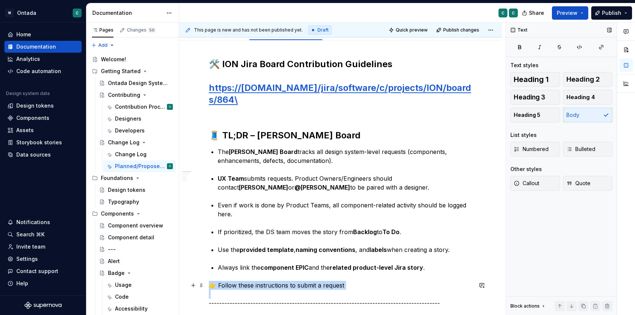
scroll to position [104, 0]
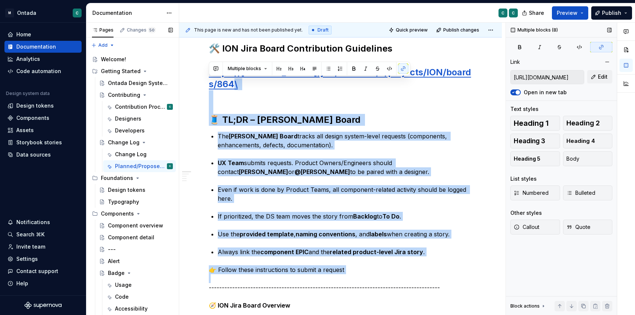
drag, startPoint x: 356, startPoint y: 291, endPoint x: 177, endPoint y: 80, distance: 276.4
click at [177, 80] on div "Pages Changes 50 Add Accessibility guide for tree Page tree. Navigate the tree …" at bounding box center [360, 171] width 549 height 296
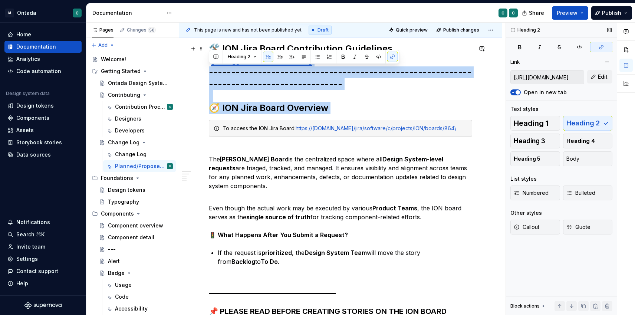
drag, startPoint x: 316, startPoint y: 95, endPoint x: 183, endPoint y: 68, distance: 135.8
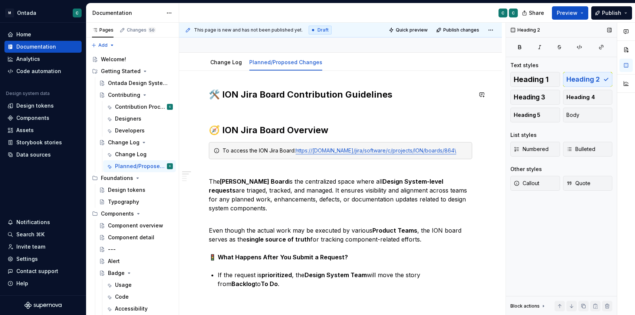
scroll to position [52, 0]
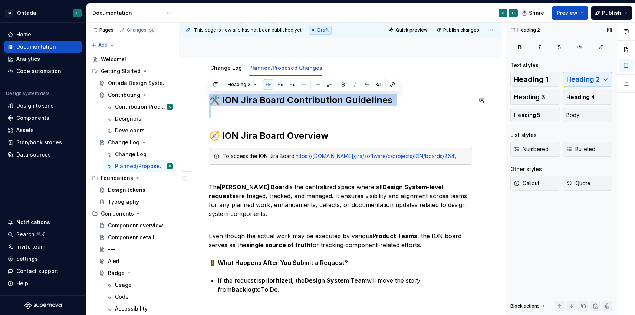
drag, startPoint x: 216, startPoint y: 115, endPoint x: 202, endPoint y: 95, distance: 24.1
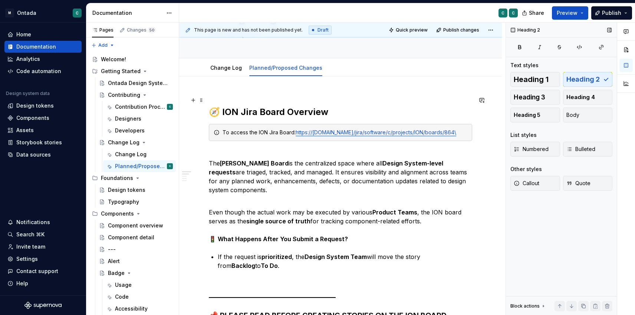
click at [226, 99] on h2 "🧭 ION Jira Board Overview" at bounding box center [340, 106] width 263 height 24
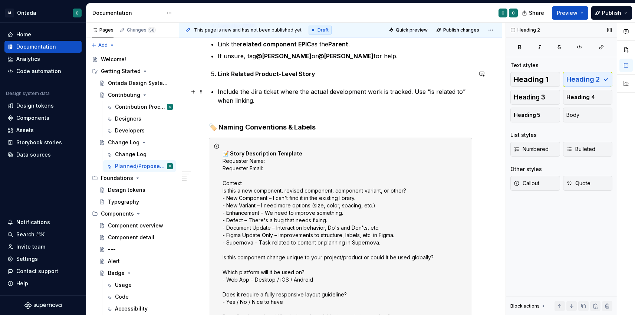
scroll to position [630, 0]
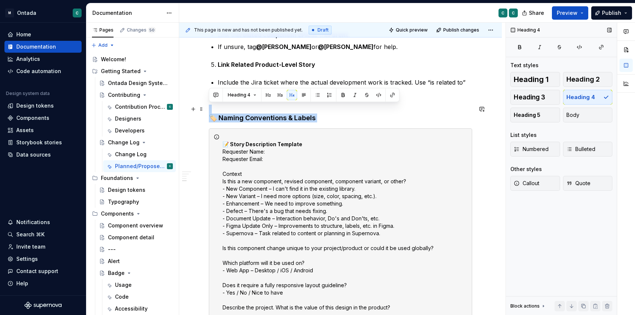
drag, startPoint x: 261, startPoint y: 109, endPoint x: 205, endPoint y: 109, distance: 55.7
click at [205, 109] on div "🧭 ION Jira Board Overview To access the ION Jira Board: https://[DOMAIN_NAME]/j…" at bounding box center [340, 144] width 323 height 1293
copy h4 "🏷️ Naming Conventions & Labels"
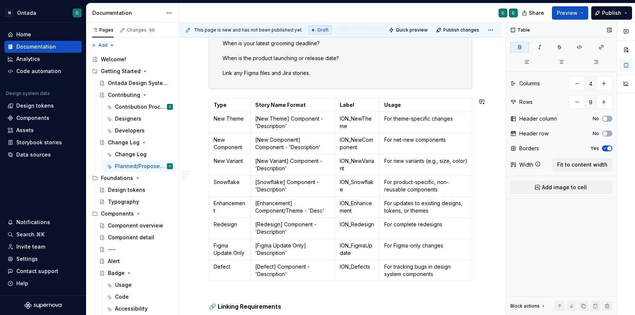
scroll to position [898, 0]
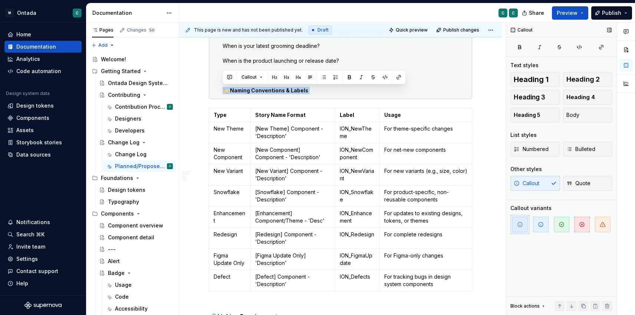
drag, startPoint x: 252, startPoint y: 90, endPoint x: 327, endPoint y: 89, distance: 75.3
copy div "🏷️ Naming Conventions & Labels"
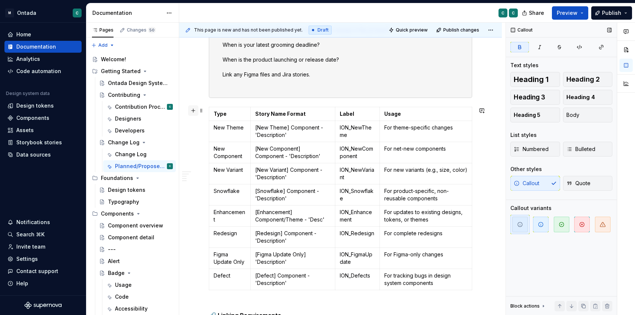
click at [195, 109] on button "button" at bounding box center [193, 110] width 10 height 10
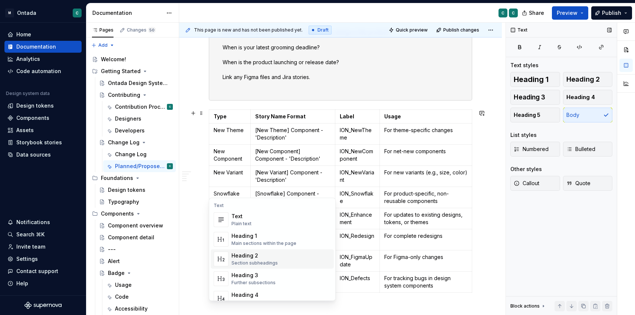
click at [259, 256] on div "Heading 2" at bounding box center [255, 255] width 46 height 7
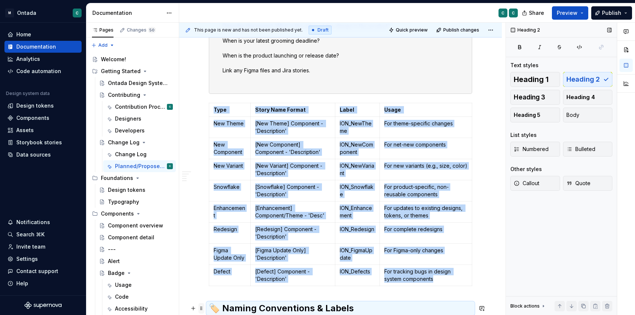
scroll to position [905, 0]
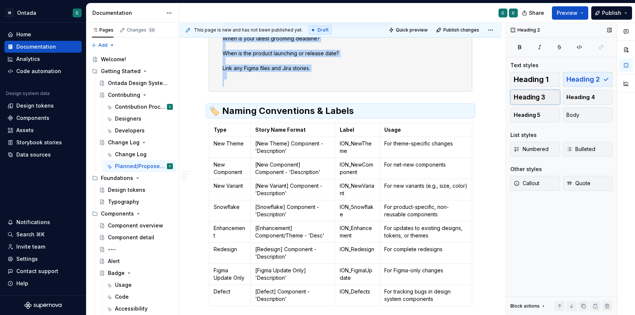
click at [529, 98] on span "Heading 3" at bounding box center [530, 97] width 32 height 7
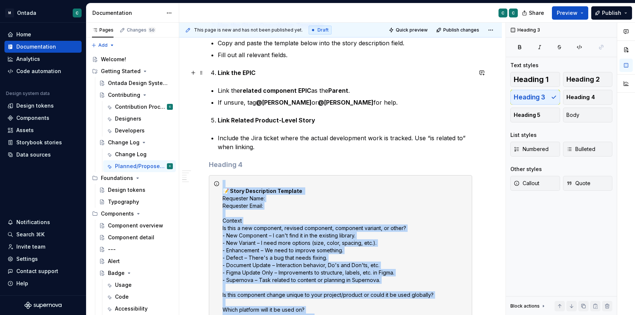
scroll to position [533, 0]
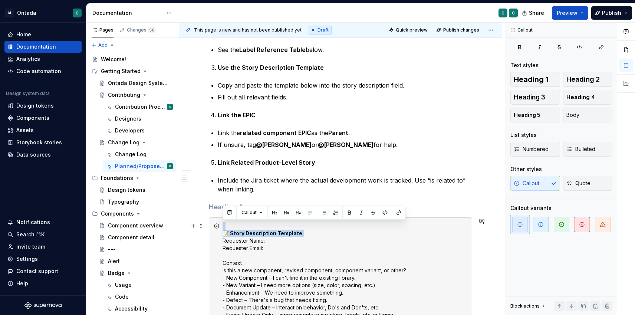
drag, startPoint x: 290, startPoint y: 232, endPoint x: 218, endPoint y: 232, distance: 72.0
copy div "📝 Story Description Template"
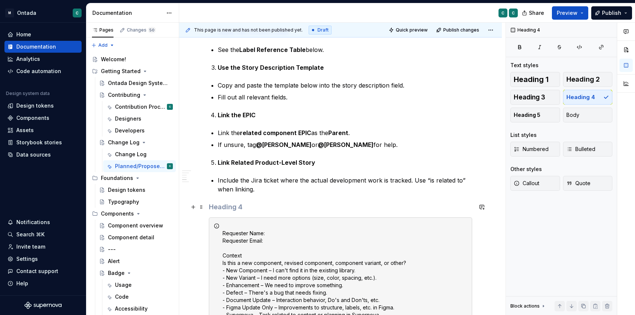
click at [225, 208] on h4 at bounding box center [340, 207] width 263 height 9
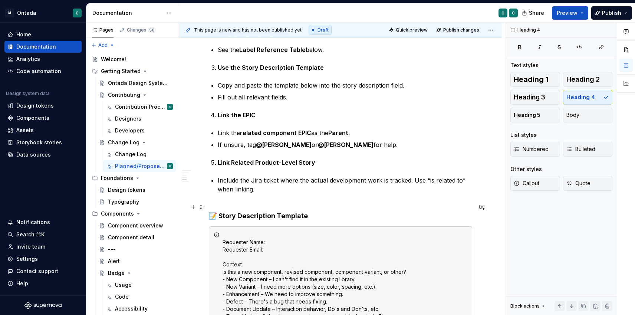
click at [258, 207] on h4 "📝 Story Description Template" at bounding box center [340, 212] width 263 height 18
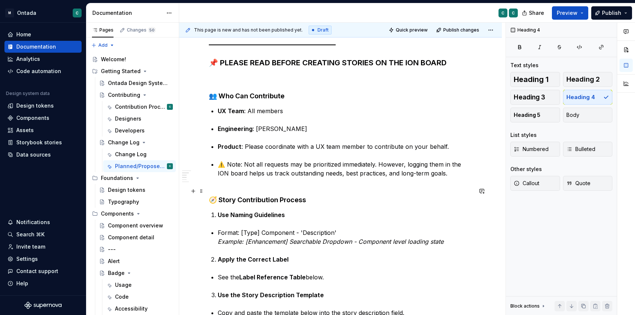
scroll to position [305, 0]
click at [279, 202] on strong "🧭 Story Contribution Process" at bounding box center [257, 200] width 97 height 8
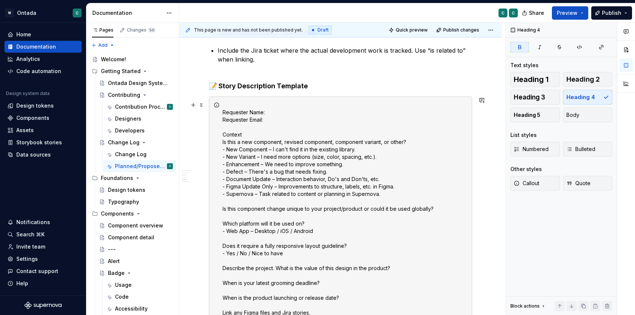
scroll to position [662, 0]
click at [323, 88] on h4 "📝 Story Description Template" at bounding box center [340, 82] width 263 height 18
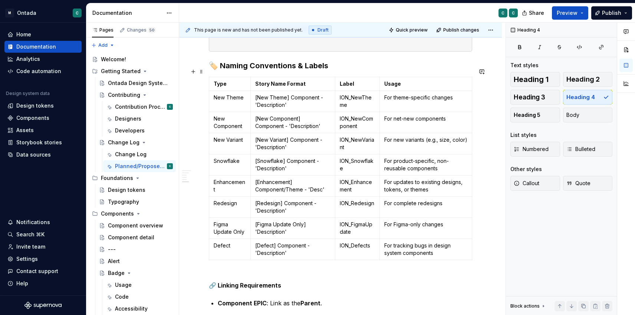
scroll to position [959, 0]
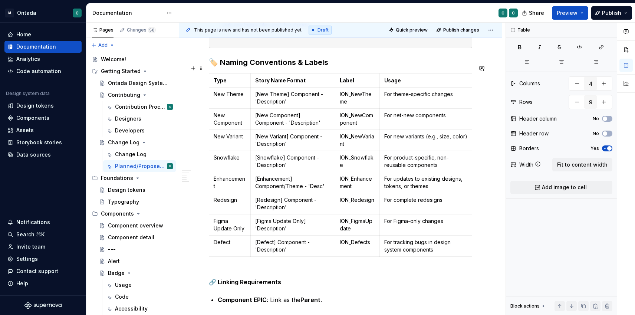
click at [251, 151] on td "[Snowflake] Component - 'Description'" at bounding box center [292, 161] width 85 height 21
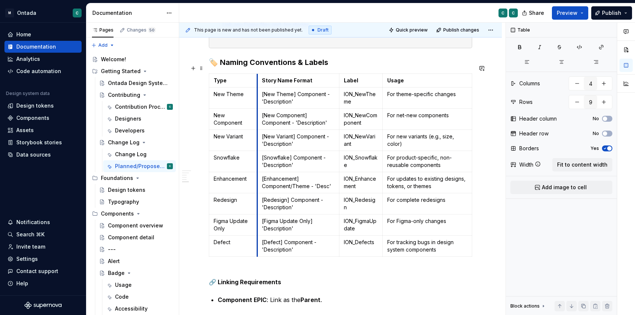
drag, startPoint x: 250, startPoint y: 134, endPoint x: 256, endPoint y: 134, distance: 5.6
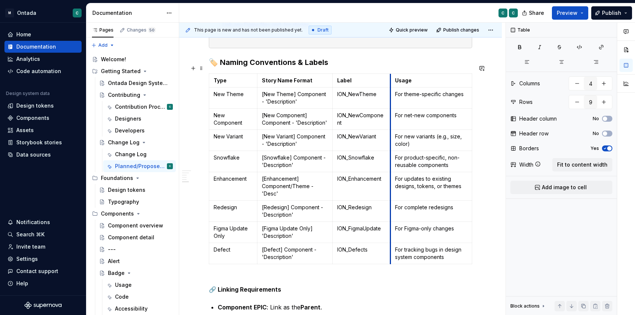
drag, startPoint x: 385, startPoint y: 137, endPoint x: 398, endPoint y: 137, distance: 13.0
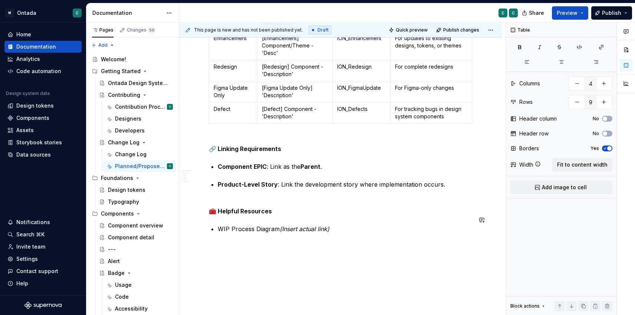
scroll to position [1102, 0]
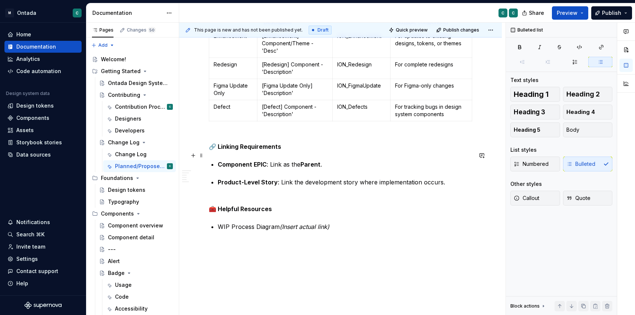
click at [283, 160] on p "Component EPIC : Link as the Parent ." at bounding box center [345, 164] width 255 height 9
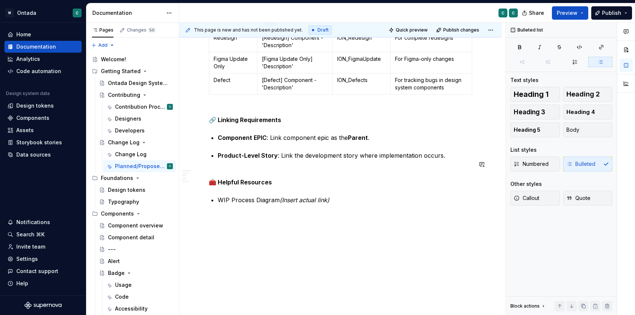
scroll to position [1130, 0]
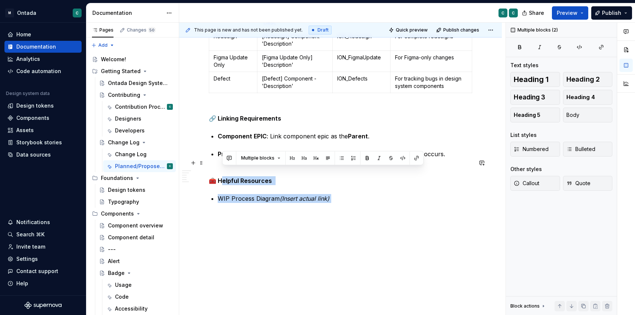
drag, startPoint x: 344, startPoint y: 191, endPoint x: 204, endPoint y: 168, distance: 141.5
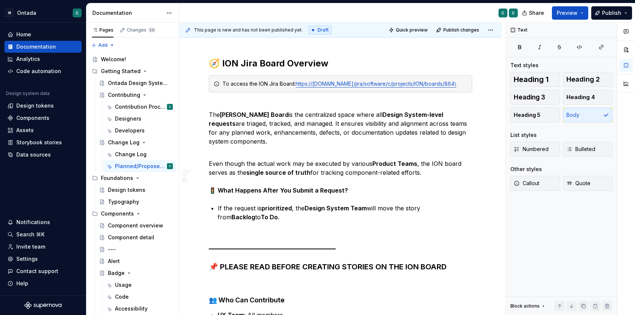
scroll to position [0, 0]
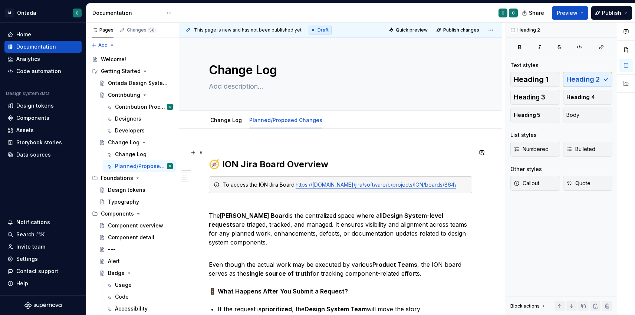
click at [242, 149] on h2 "🧭 ION Jira Board Overview" at bounding box center [340, 159] width 263 height 24
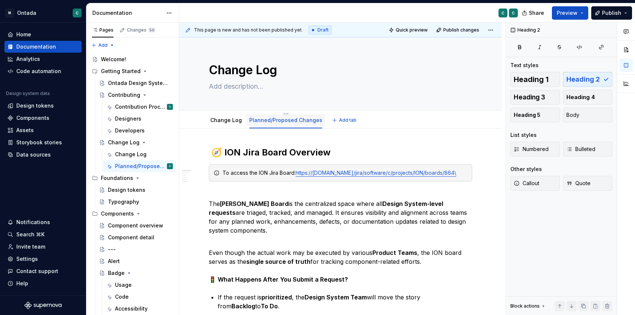
click at [267, 122] on link "Planned/Proposed Changes" at bounding box center [285, 120] width 73 height 6
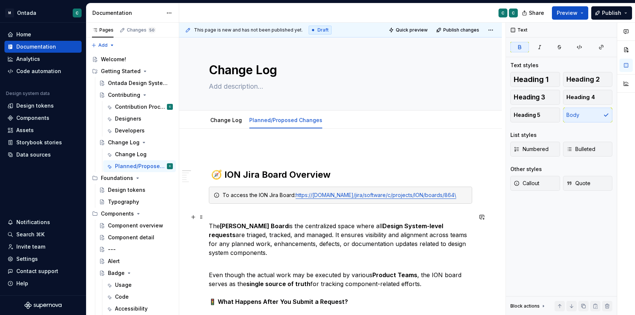
click at [377, 222] on strong "Design System-level requests" at bounding box center [327, 230] width 236 height 16
drag, startPoint x: 489, startPoint y: 149, endPoint x: 417, endPoint y: 153, distance: 72.5
click at [487, 149] on button "button" at bounding box center [482, 151] width 10 height 10
click at [130, 154] on div "Change Log" at bounding box center [131, 154] width 32 height 7
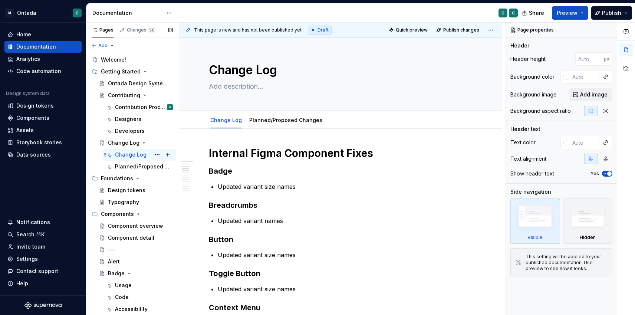
scroll to position [37, 0]
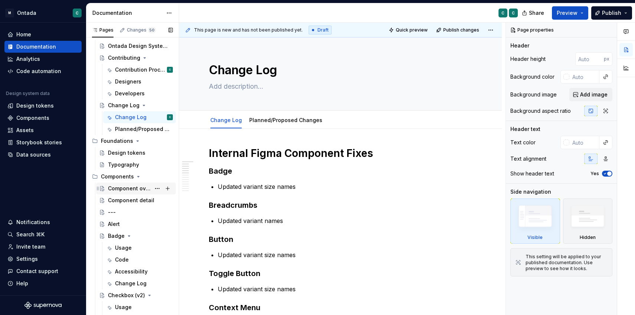
click at [126, 190] on div "Component overview" at bounding box center [129, 188] width 43 height 7
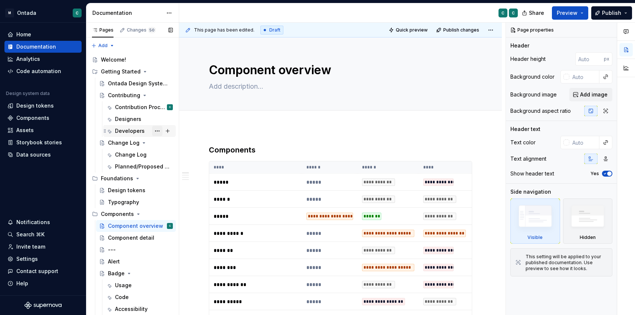
scroll to position [1, 0]
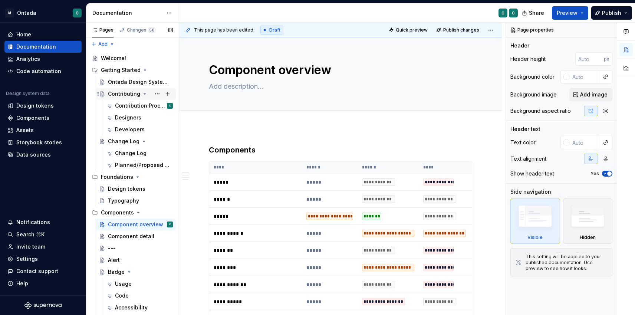
click at [123, 95] on div "Contributing" at bounding box center [124, 93] width 32 height 7
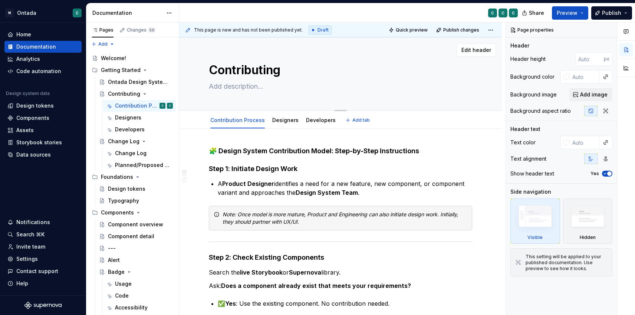
drag, startPoint x: 264, startPoint y: 70, endPoint x: 286, endPoint y: 70, distance: 22.6
click at [287, 70] on textarea "Contributing" at bounding box center [338, 70] width 263 height 18
click at [286, 70] on textarea "Contributing" at bounding box center [338, 70] width 263 height 18
drag, startPoint x: 283, startPoint y: 72, endPoint x: 265, endPoint y: 72, distance: 17.8
click at [265, 72] on textarea "Contributing" at bounding box center [338, 70] width 263 height 18
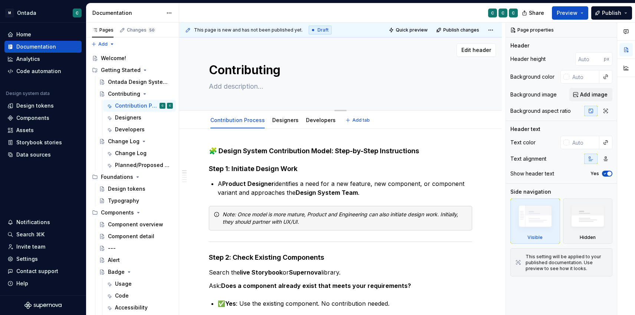
type textarea "*"
type textarea "Contribut"
type textarea "*"
type textarea "Contribute"
type textarea "*"
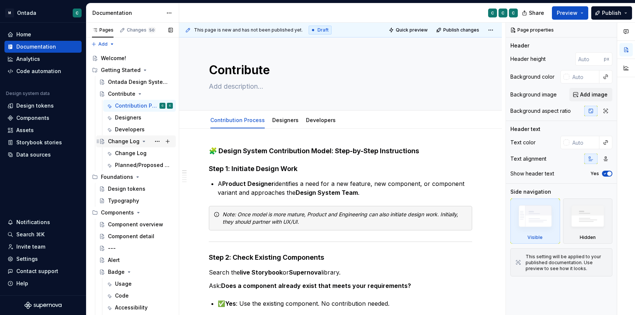
type textarea "Contribute"
click at [119, 141] on div "Change Log" at bounding box center [124, 141] width 32 height 7
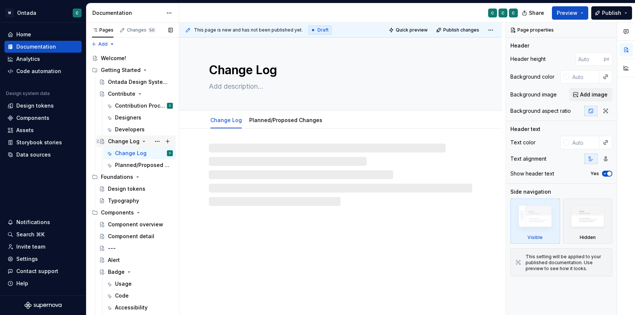
click at [119, 141] on div "Change Log" at bounding box center [124, 141] width 32 height 7
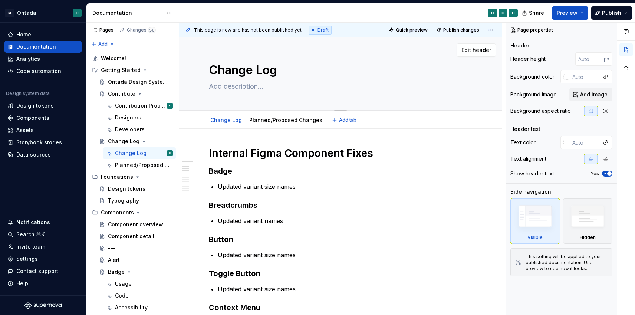
click at [240, 71] on textarea "Change Log" at bounding box center [338, 70] width 263 height 18
type textarea "*"
type textarea "T"
type textarea "*"
type textarea "Tra"
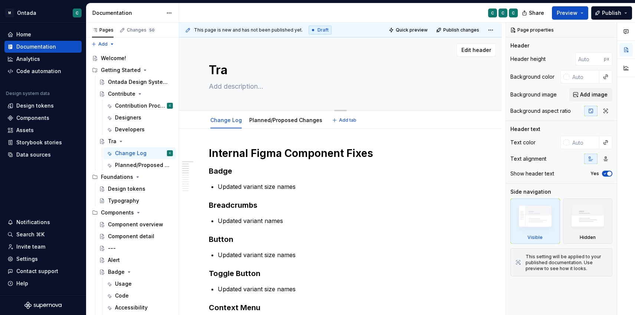
type textarea "*"
type textarea "Trac"
type textarea "*"
type textarea "Track"
type textarea "*"
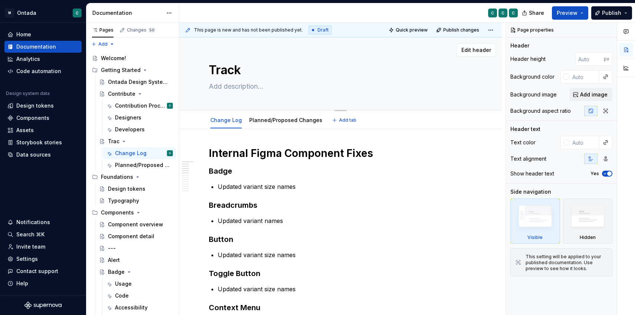
type textarea "Track"
type textarea "*"
type textarea "Track C"
type textarea "*"
type textarea "Track Ch"
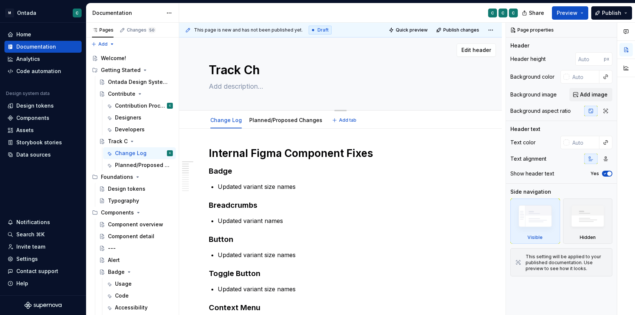
type textarea "*"
type textarea "Track Cha"
type textarea "*"
type textarea "Track [PERSON_NAME]"
type textarea "*"
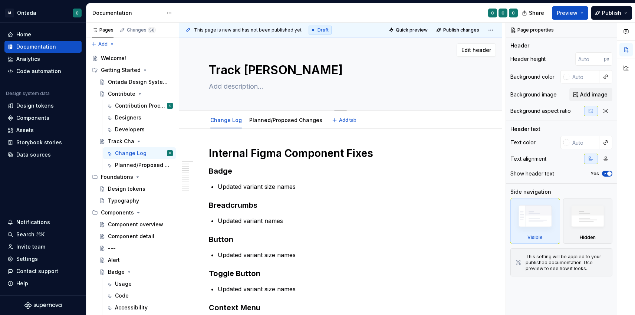
type textarea "Track [PERSON_NAME]"
type textarea "*"
type textarea "Track Change"
type textarea "*"
type textarea "Track Changes"
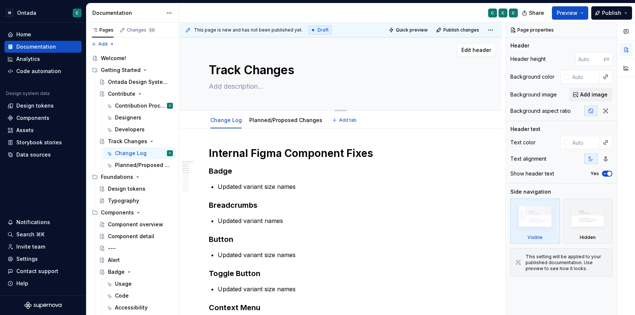
type textarea "*"
type textarea "Track Changes"
type textarea "*"
type textarea "Track Changes &"
type textarea "*"
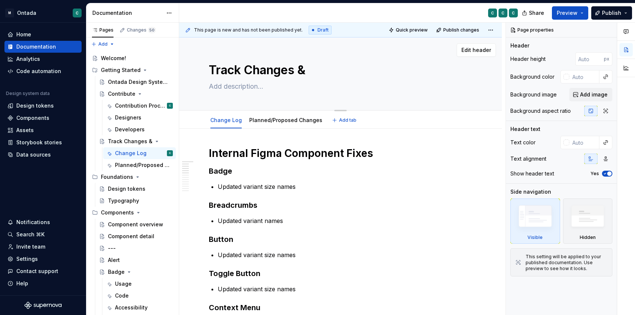
type textarea "Track Changes & R"
type textarea "*"
type textarea "Track Changes & Re"
type textarea "*"
type textarea "Track Changes & Req"
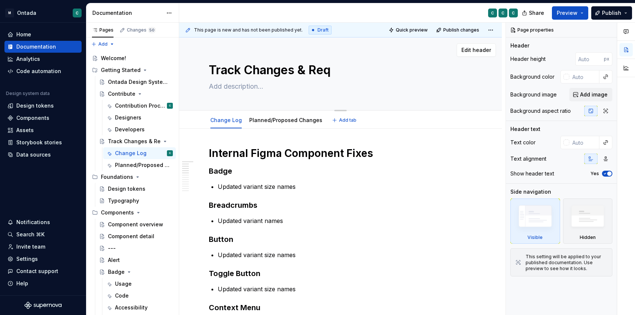
type textarea "*"
type textarea "Track Changes & Requ"
type textarea "*"
type textarea "Track Changes & Reque"
type textarea "*"
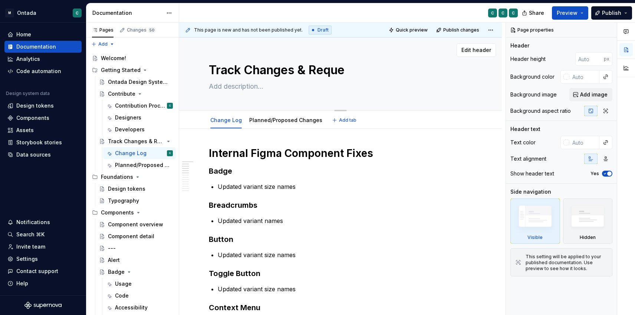
type textarea "Track Changes & Reques"
type textarea "*"
type textarea "Track Changes & Request"
type textarea "*"
type textarea "Track Changes & Requests"
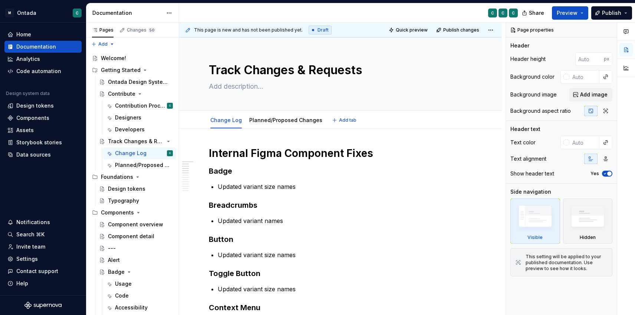
type textarea "*"
type textarea "Track Changes & Requests"
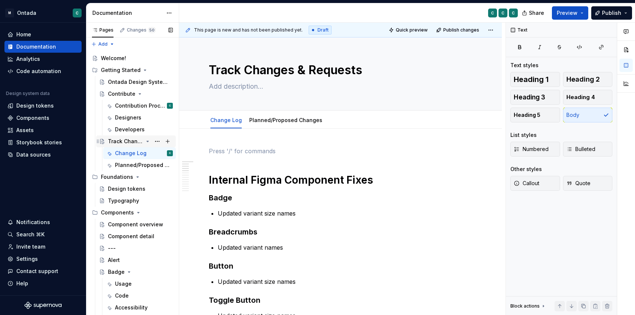
click at [123, 142] on div "Track Changes & Requests" at bounding box center [125, 141] width 35 height 7
click at [120, 106] on div "Contribution Process" at bounding box center [133, 105] width 36 height 7
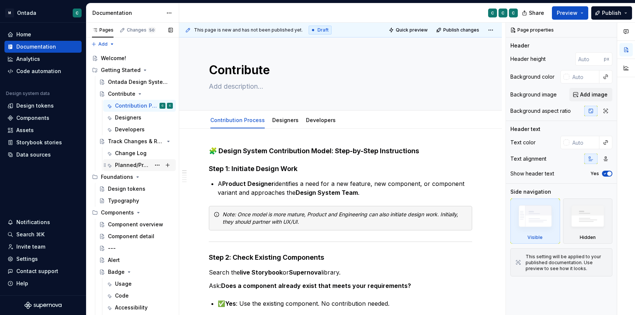
click at [125, 166] on div "Planned/Proposed Changes" at bounding box center [133, 164] width 36 height 7
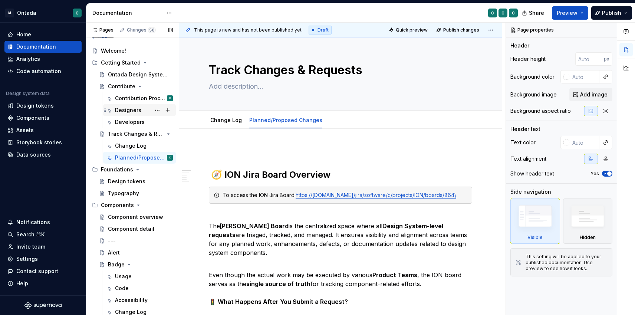
scroll to position [7, 0]
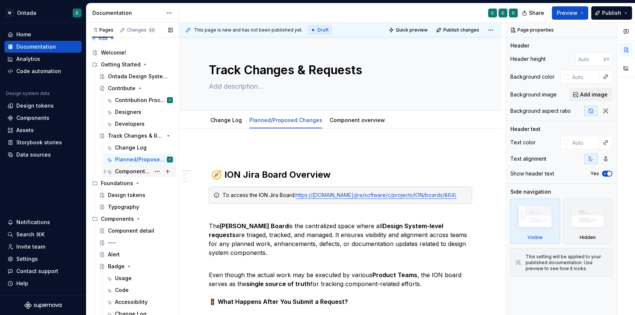
click at [134, 173] on div "Component overview" at bounding box center [133, 171] width 36 height 7
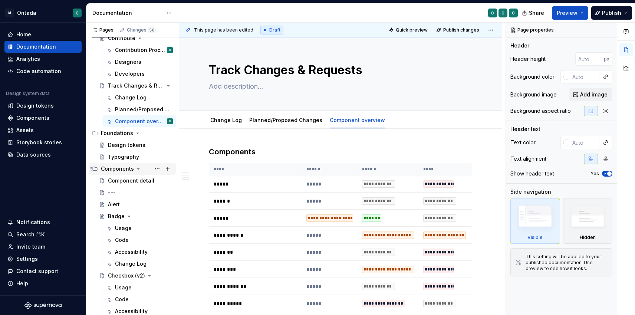
scroll to position [61, 0]
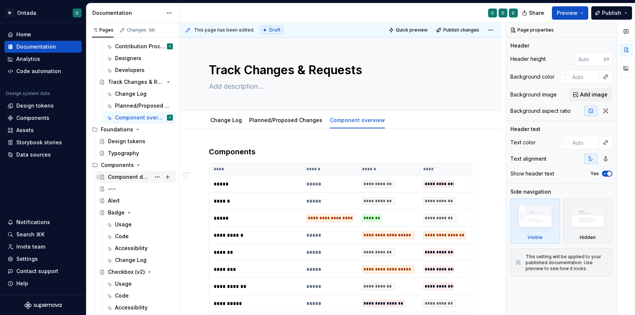
click at [120, 176] on div "Component detail" at bounding box center [129, 176] width 43 height 7
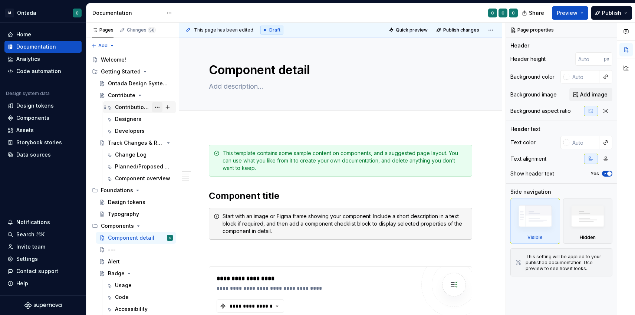
click at [157, 107] on button "Page tree" at bounding box center [157, 107] width 10 height 10
click at [301, 139] on html "M Ontada C Home Documentation Analytics Code automation Design system data Desi…" at bounding box center [317, 157] width 635 height 315
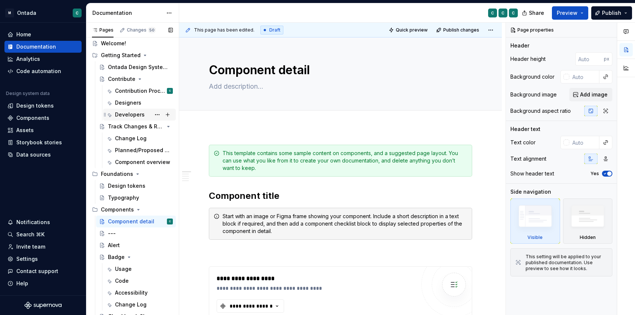
scroll to position [14, 0]
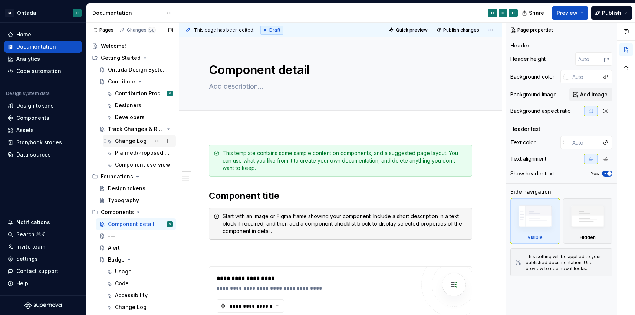
click at [127, 140] on div "Change Log" at bounding box center [131, 140] width 32 height 7
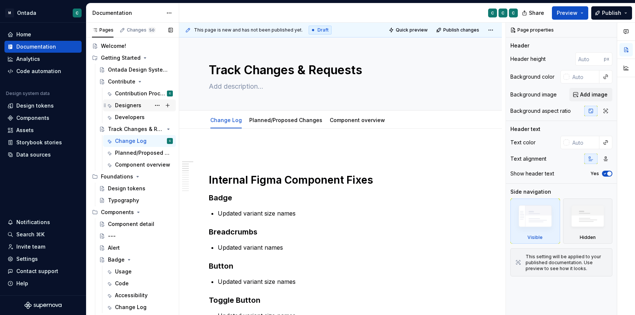
click at [125, 107] on div "Designers" at bounding box center [128, 105] width 26 height 7
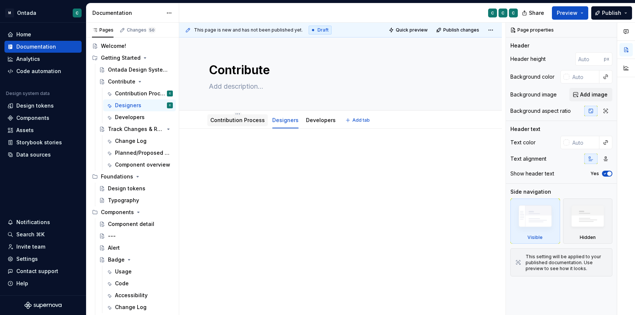
click at [242, 118] on link "Contribution Process" at bounding box center [237, 120] width 55 height 6
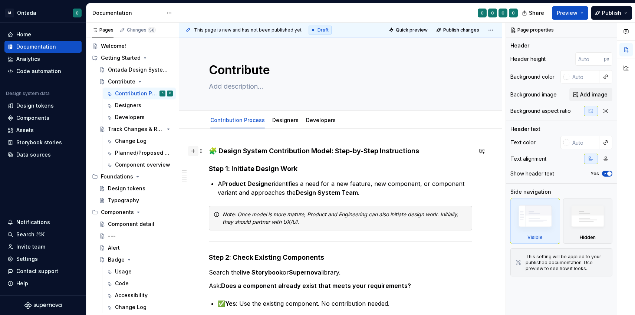
scroll to position [0, 0]
click at [192, 152] on button "button" at bounding box center [193, 150] width 10 height 10
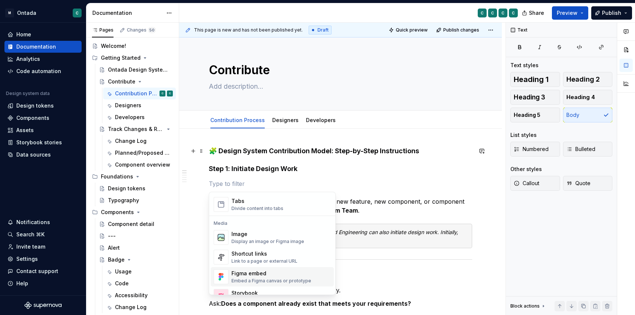
scroll to position [280, 0]
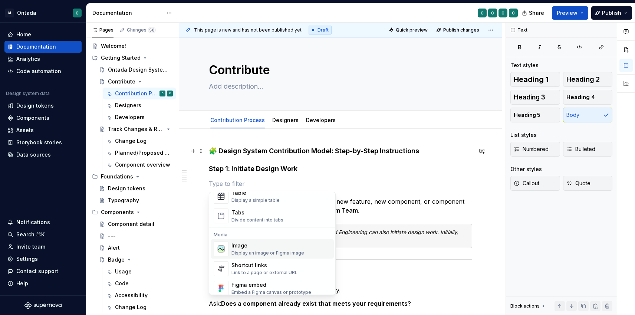
click at [246, 252] on div "Display an image or Figma image" at bounding box center [268, 253] width 73 height 6
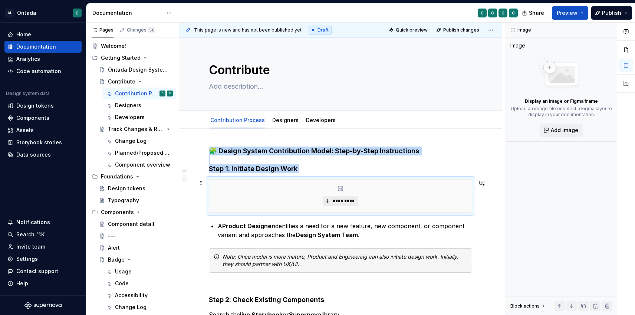
click at [341, 197] on button "*********" at bounding box center [340, 201] width 35 height 10
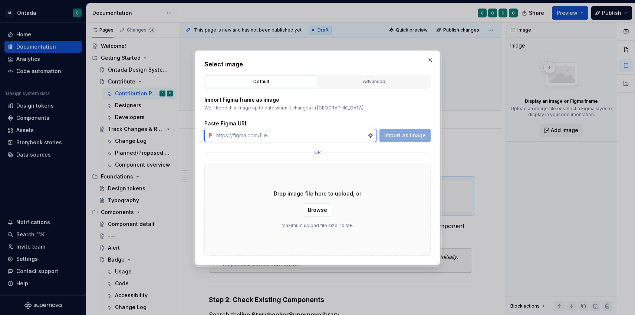
type textarea "*"
paste input "[URL][DOMAIN_NAME]"
type input "[URL][DOMAIN_NAME]"
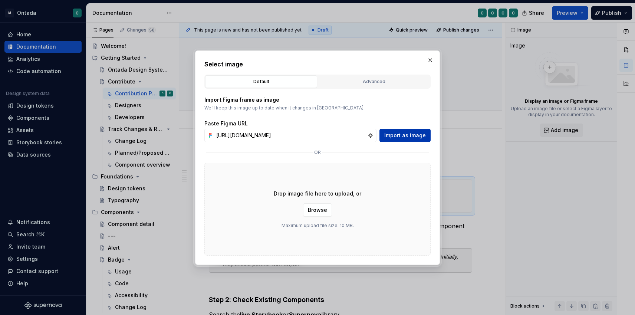
scroll to position [0, 0]
click at [399, 136] on span "Import as image" at bounding box center [405, 135] width 42 height 7
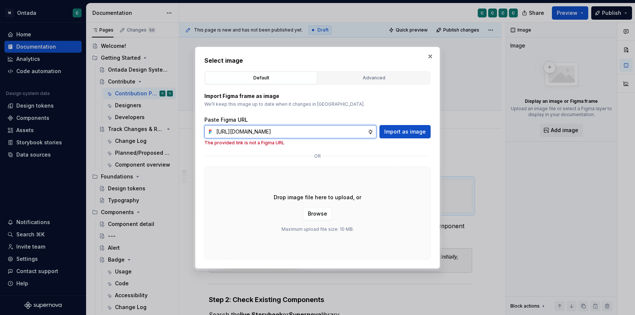
click at [251, 132] on input "[URL][DOMAIN_NAME]" at bounding box center [290, 131] width 154 height 13
drag, startPoint x: 275, startPoint y: 132, endPoint x: 156, endPoint y: 131, distance: 118.8
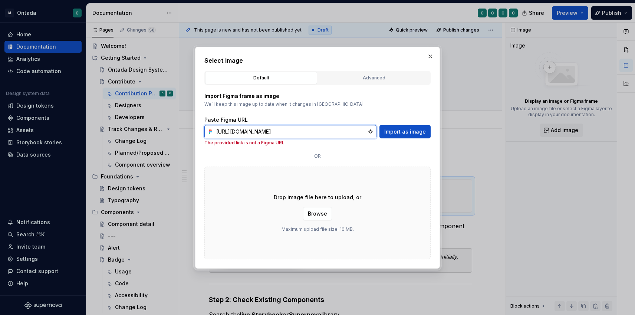
click at [156, 131] on div "Select image Default Advanced Import Figma frame as image We’ll keep this image…" at bounding box center [317, 157] width 635 height 315
click at [371, 78] on div "Advanced" at bounding box center [374, 77] width 107 height 7
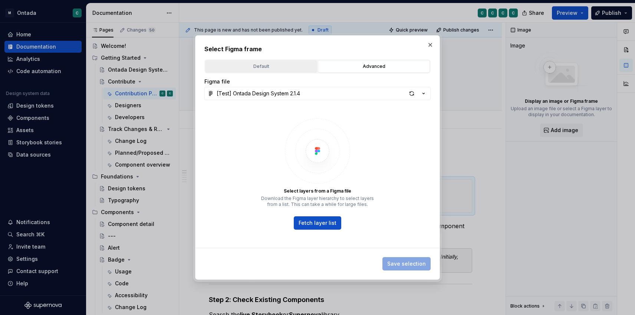
click at [282, 67] on div "Default" at bounding box center [261, 66] width 107 height 7
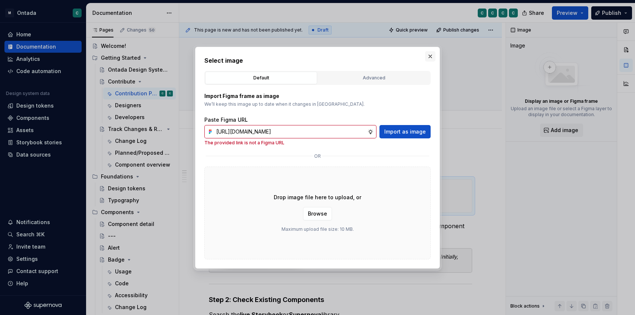
click at [432, 56] on button "button" at bounding box center [430, 56] width 10 height 10
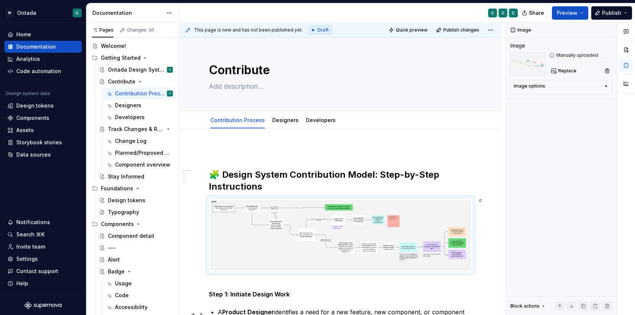
type textarea "*"
